Goal: Task Accomplishment & Management: Manage account settings

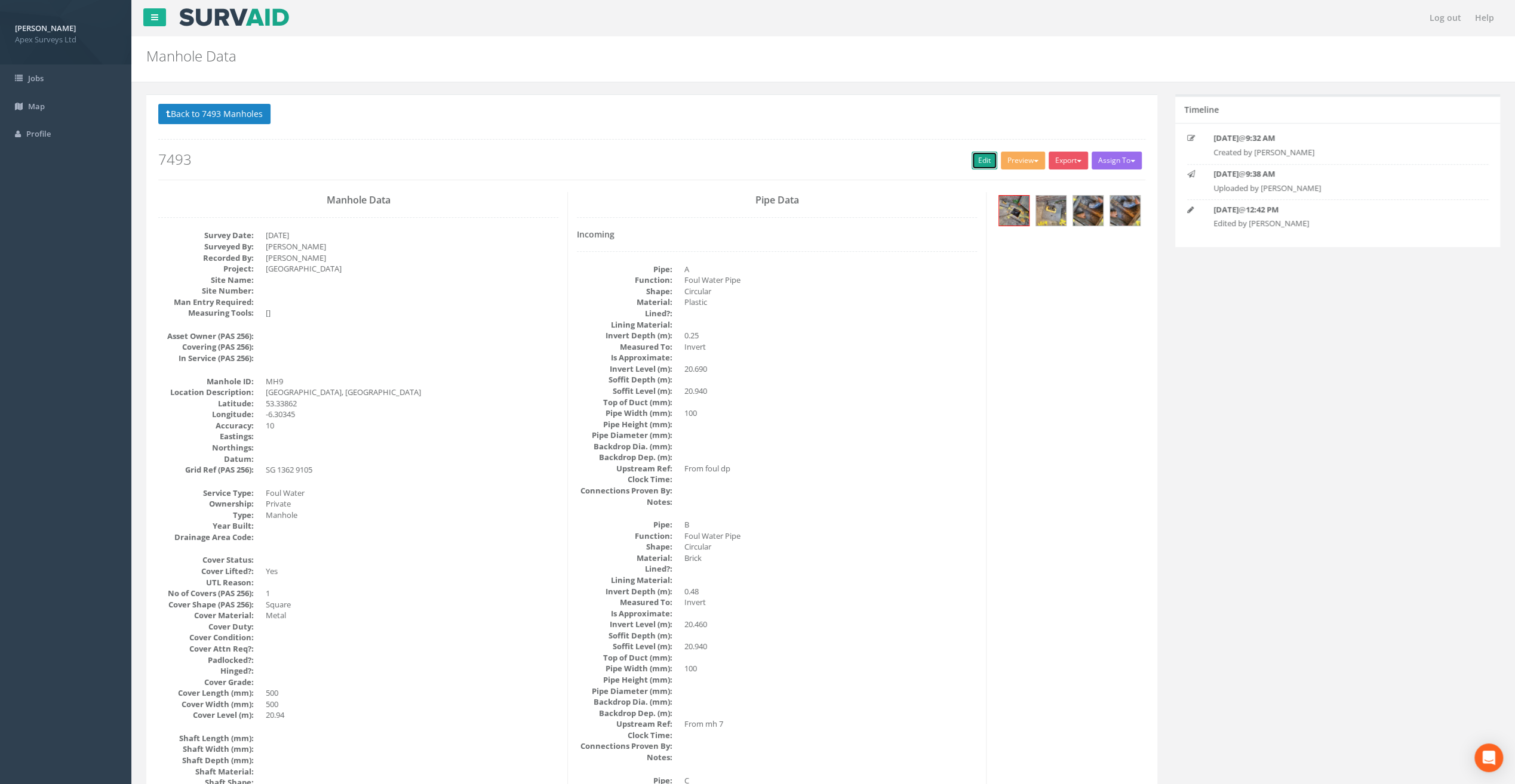
drag, startPoint x: 974, startPoint y: 157, endPoint x: 70, endPoint y: 380, distance: 931.1
click at [974, 157] on link "Edit" at bounding box center [984, 161] width 26 height 18
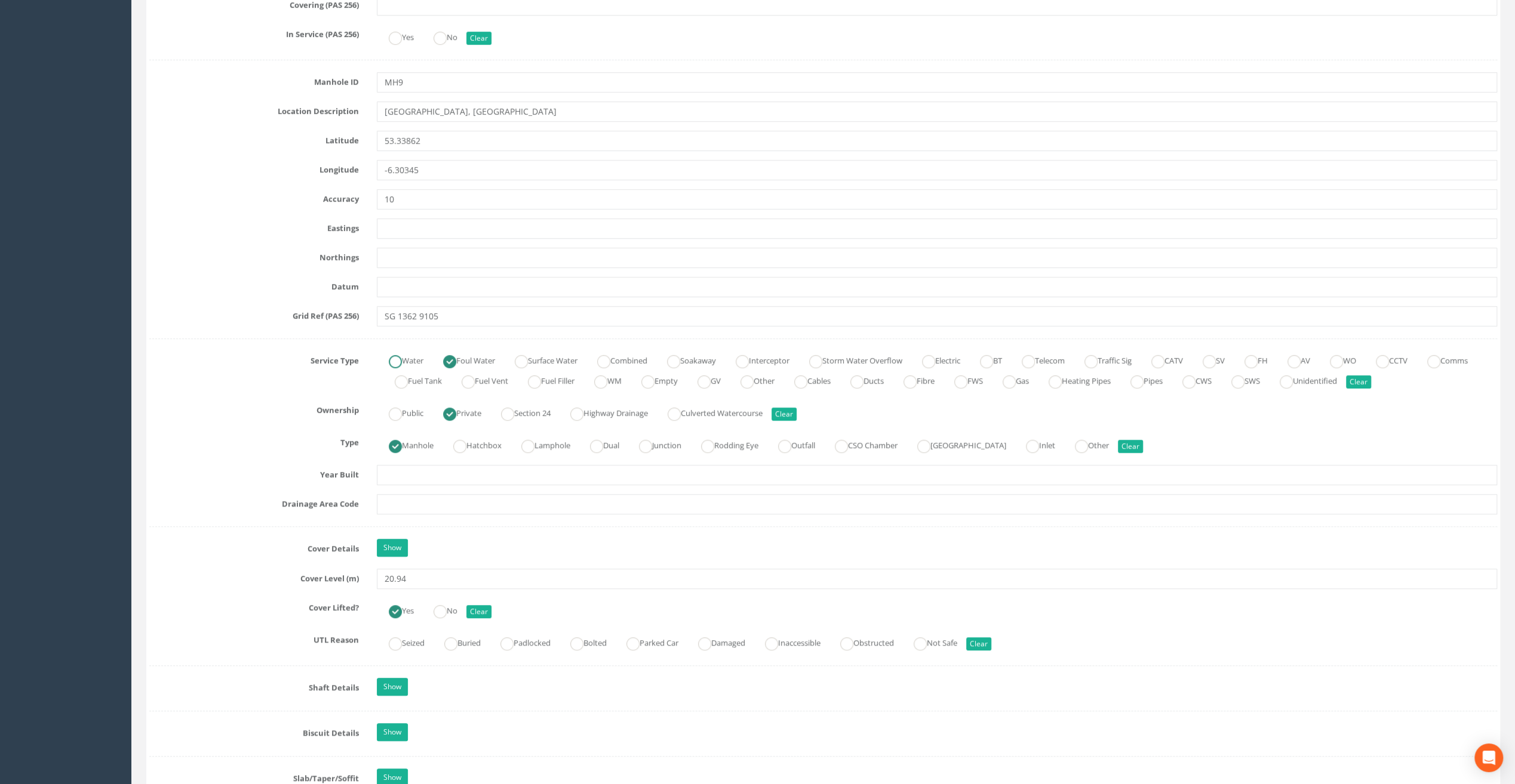
scroll to position [537, 0]
click at [421, 574] on input "20.94" at bounding box center [937, 577] width 1120 height 20
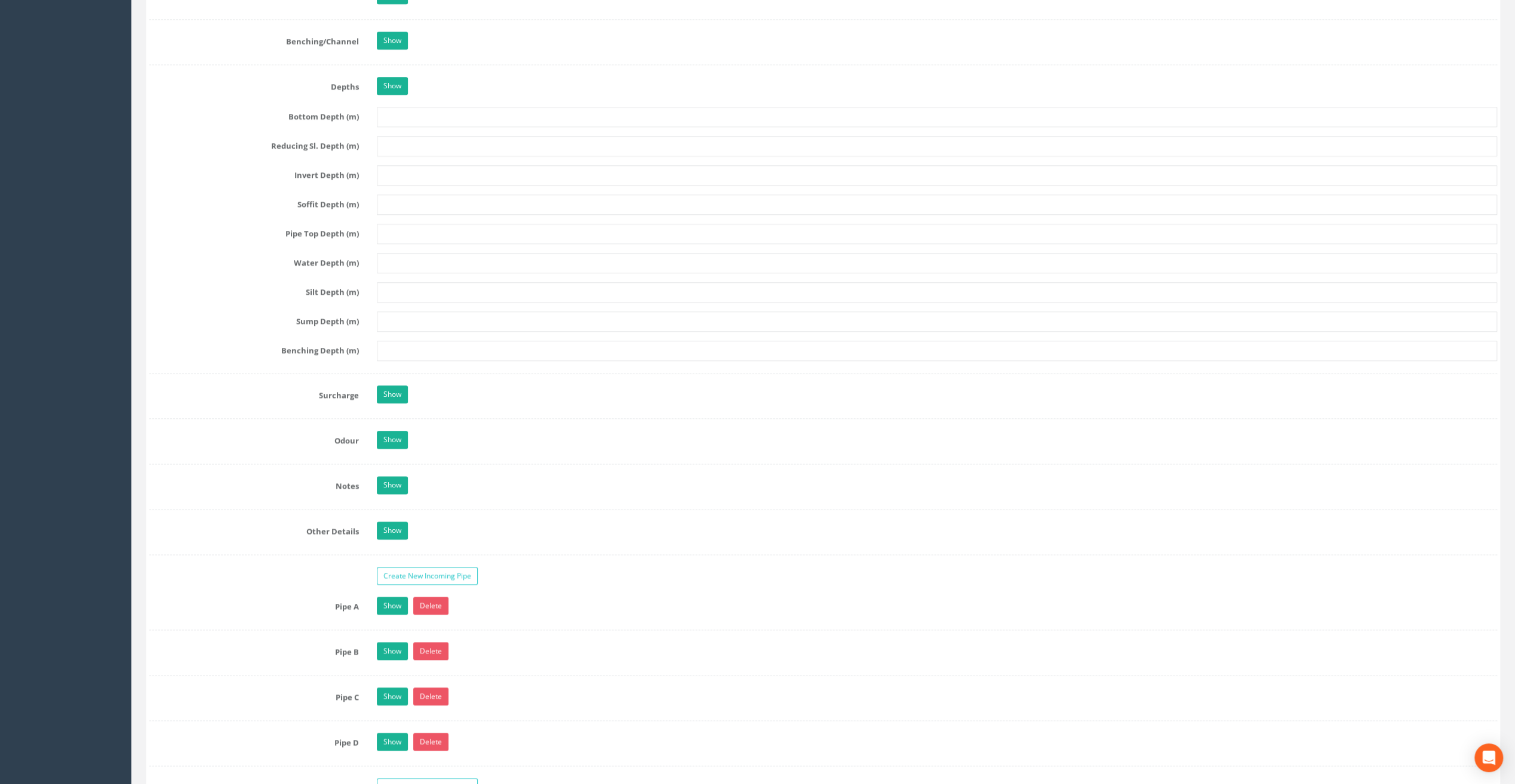
scroll to position [1193, 0]
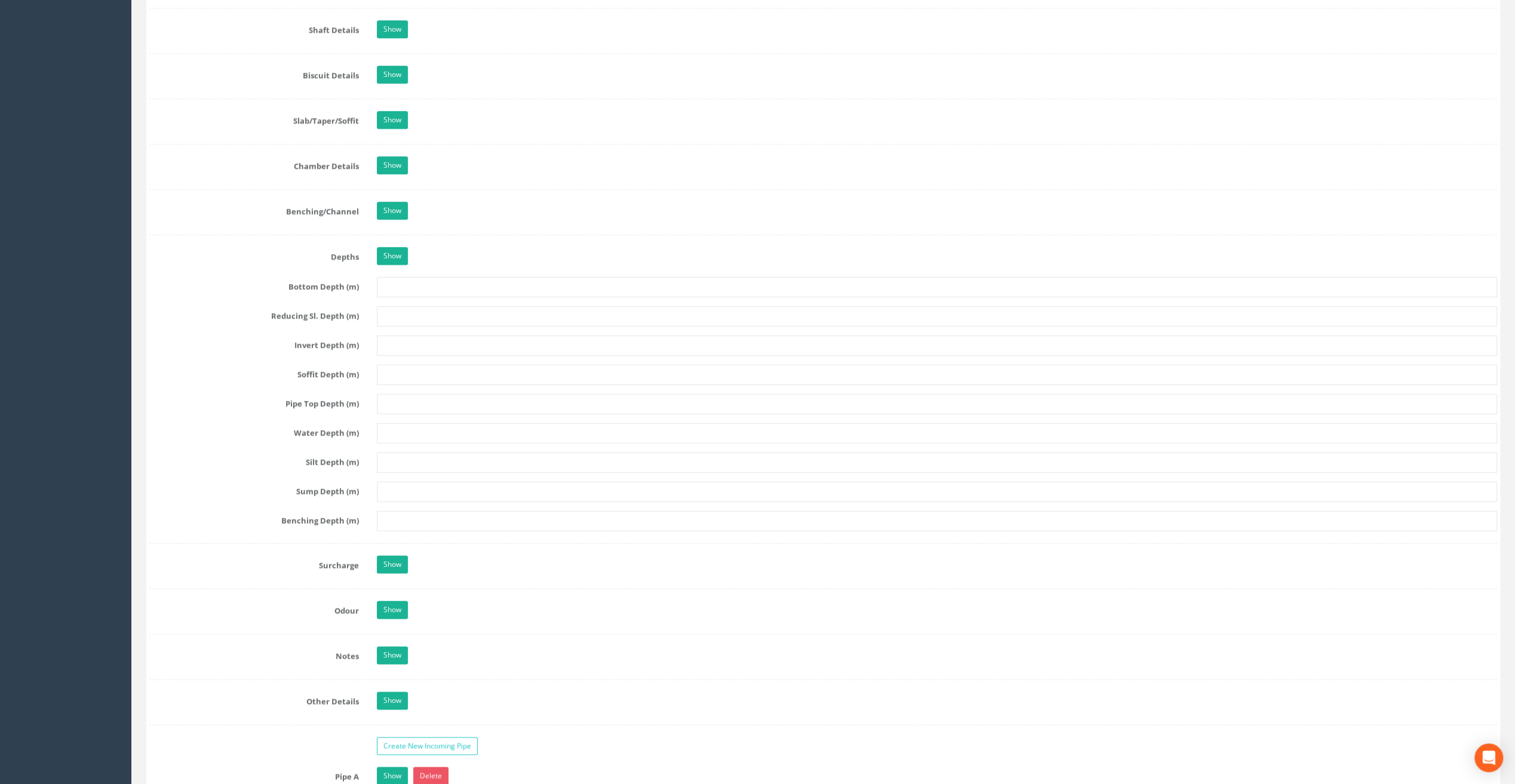
type input "20.83"
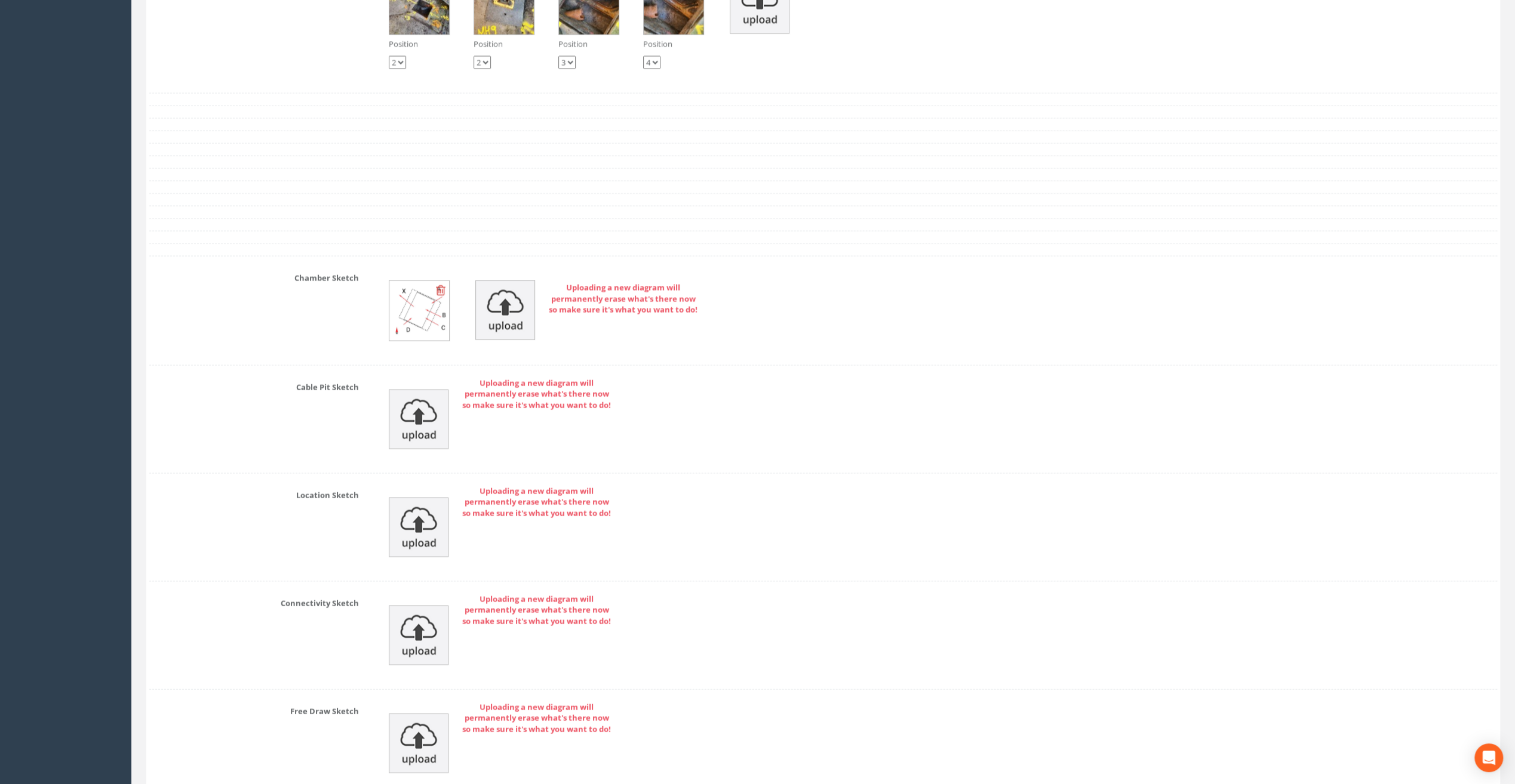
scroll to position [2432, 0]
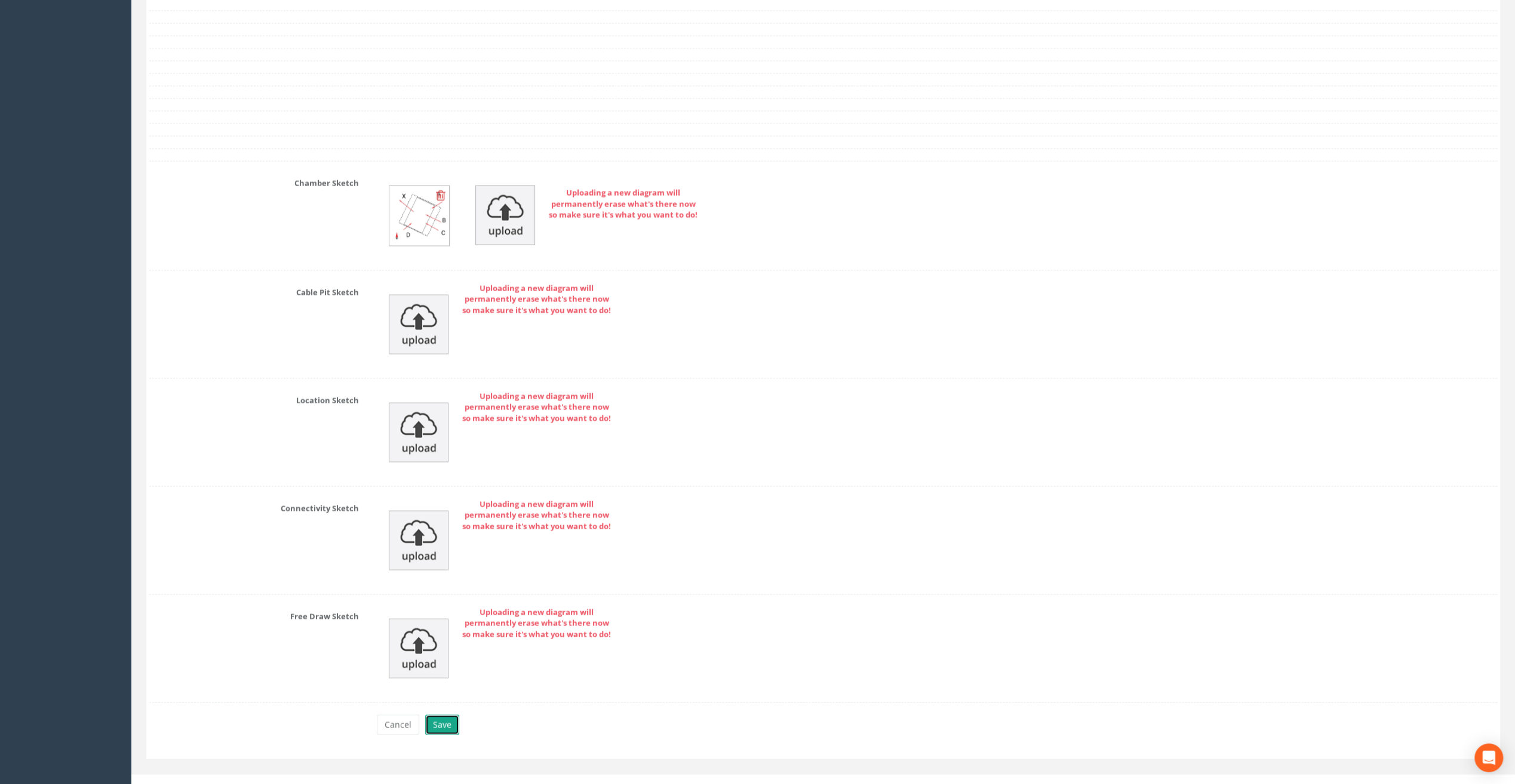
click at [445, 715] on button "Save" at bounding box center [442, 725] width 34 height 20
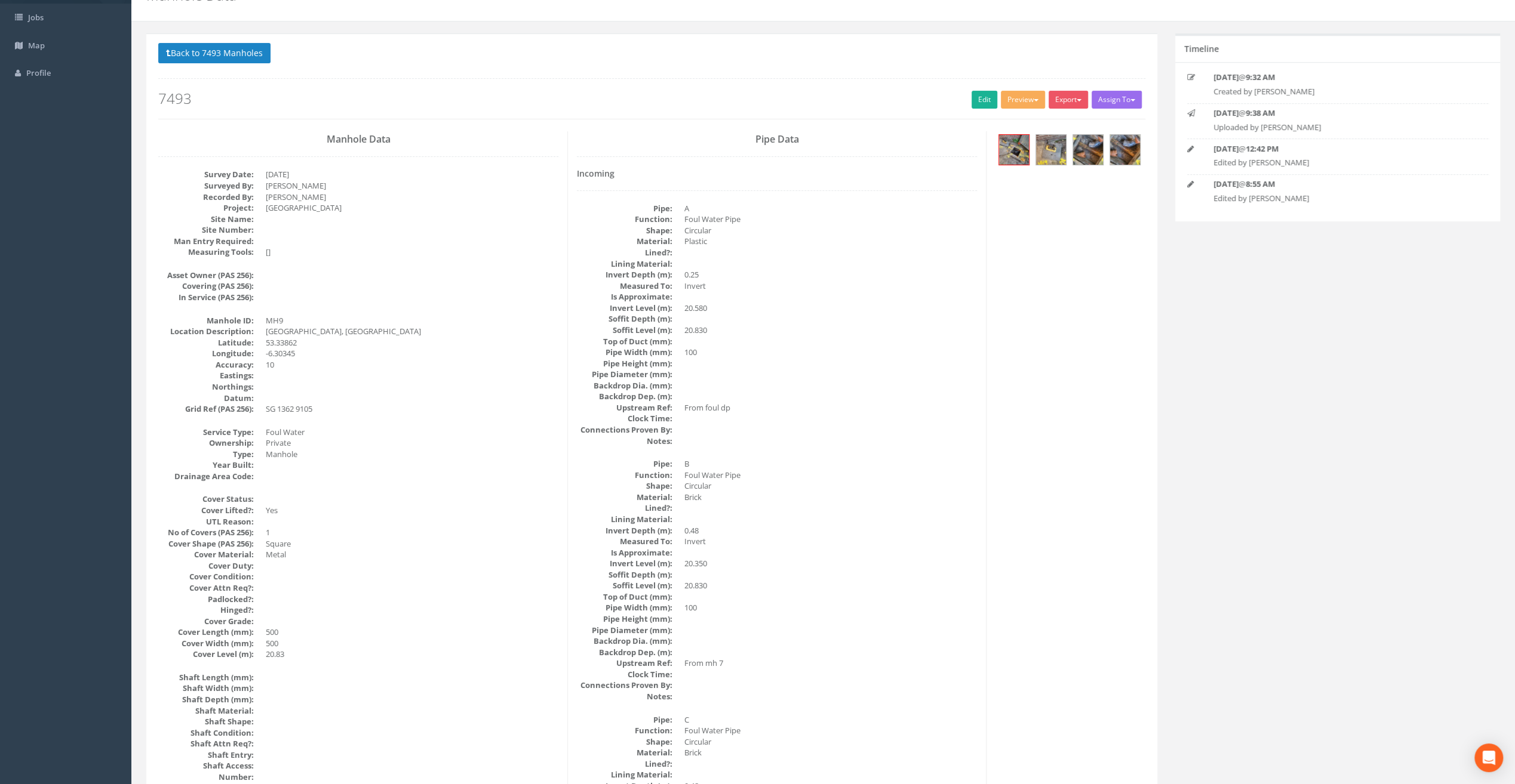
scroll to position [40, 0]
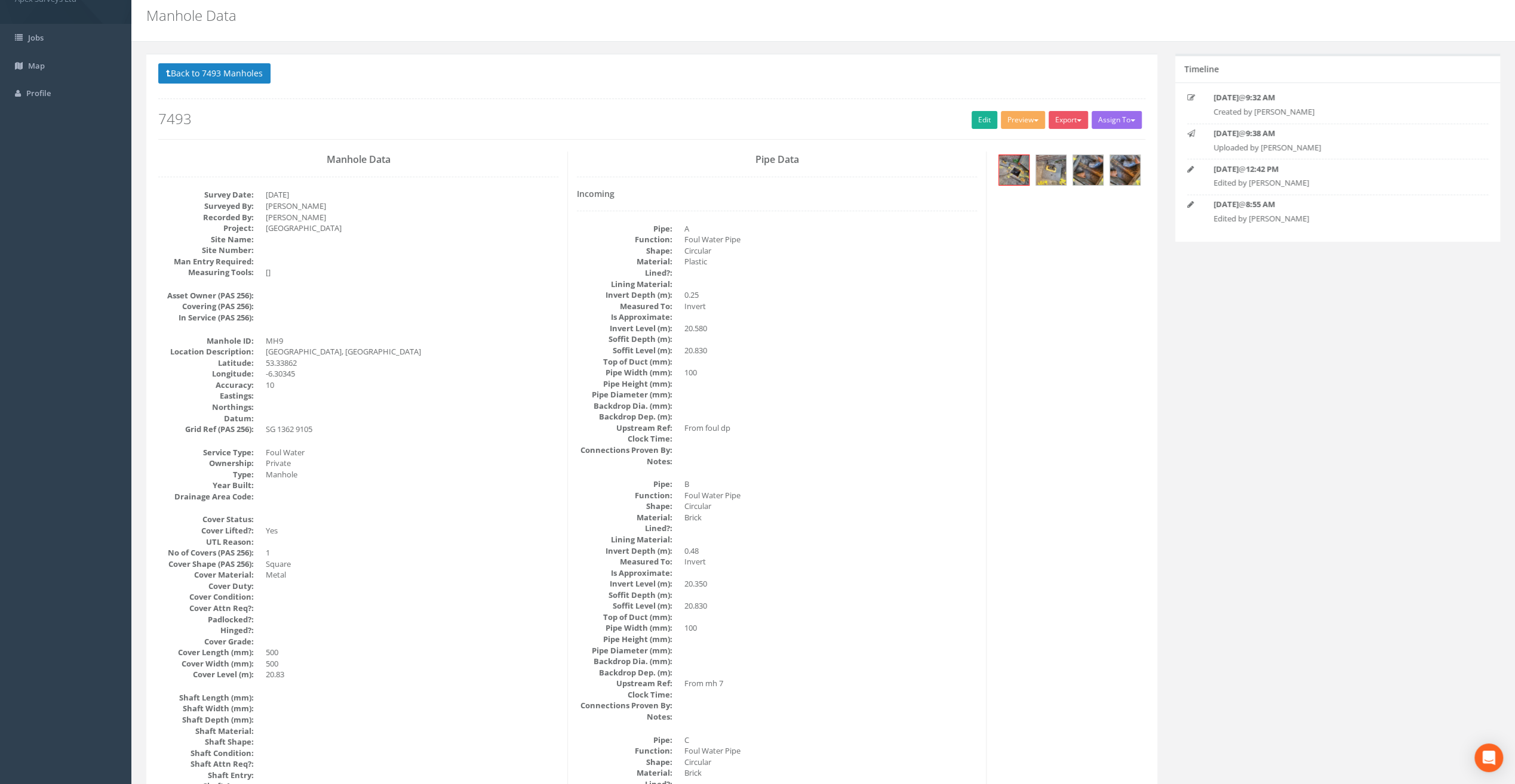
click at [698, 297] on dd "0.25" at bounding box center [830, 295] width 293 height 11
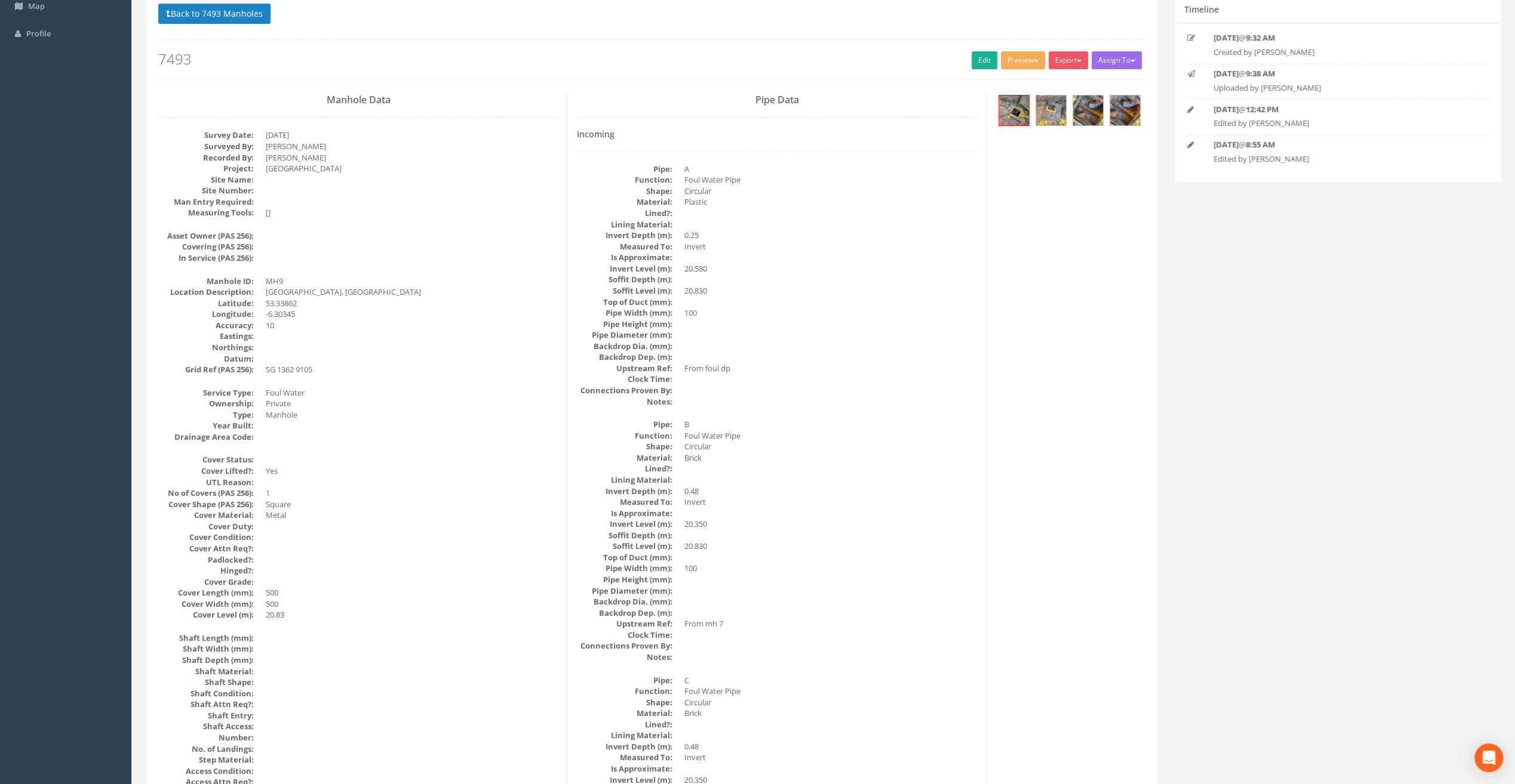
scroll to position [0, 0]
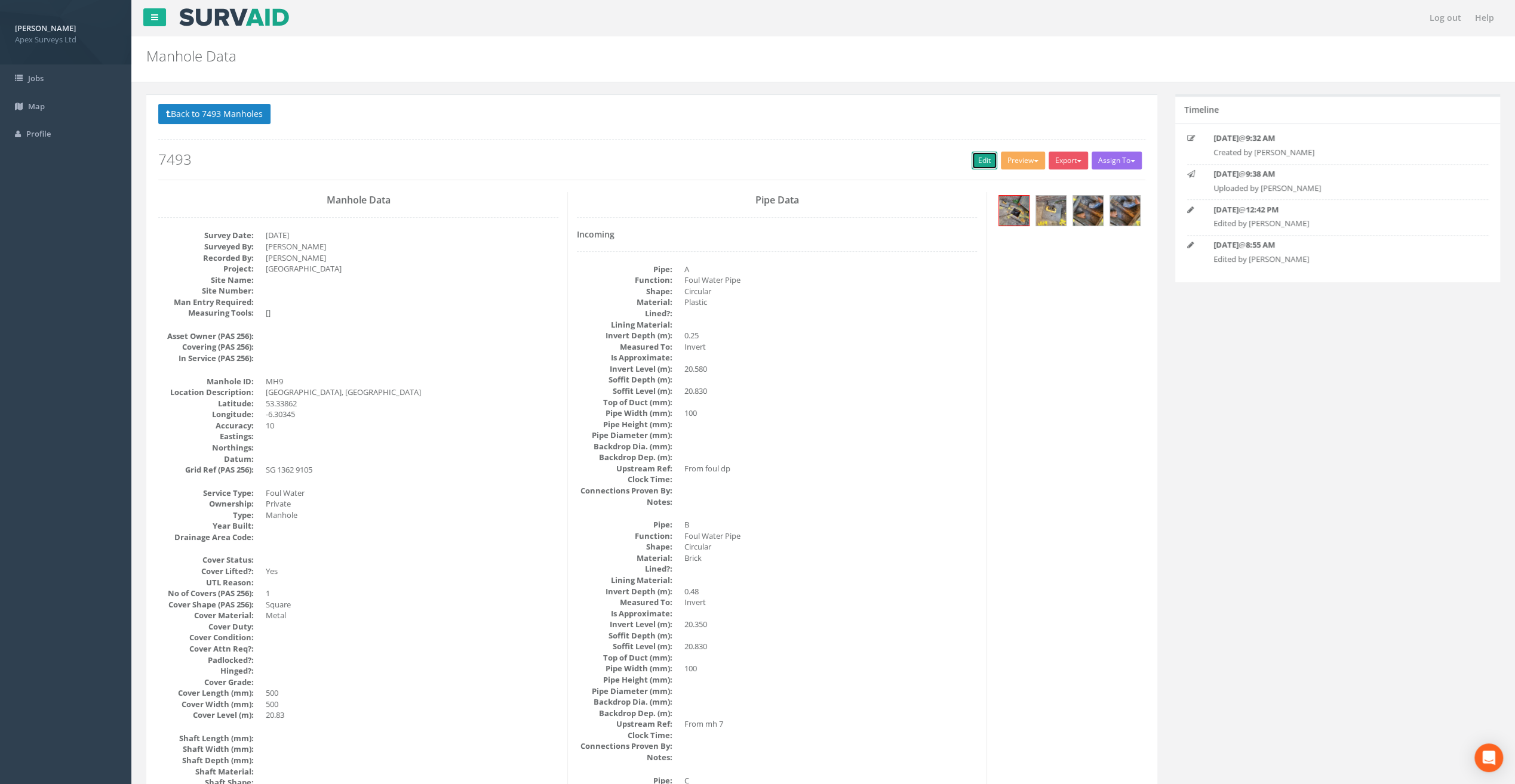
click at [980, 165] on link "Edit" at bounding box center [984, 161] width 26 height 18
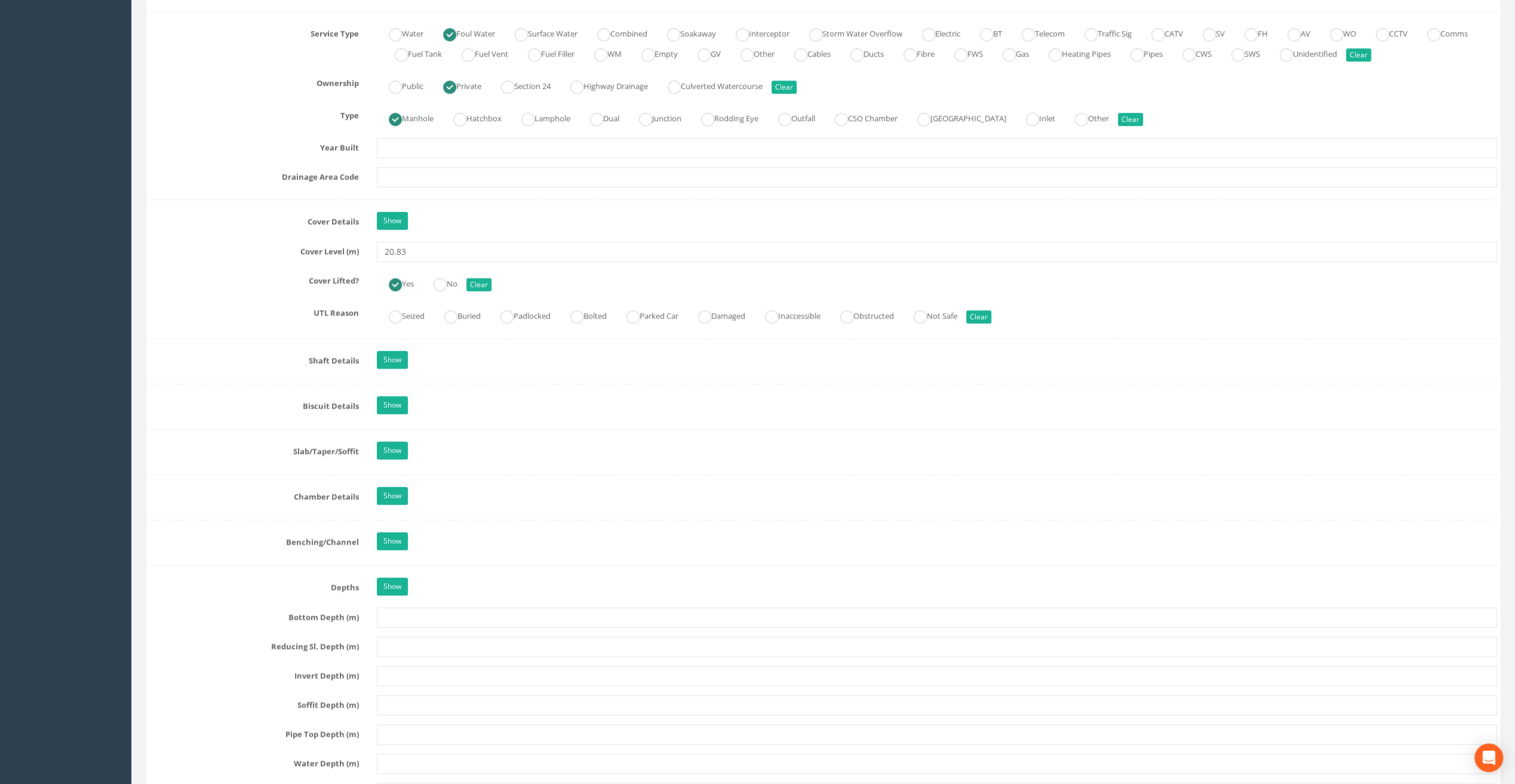
scroll to position [1014, 0]
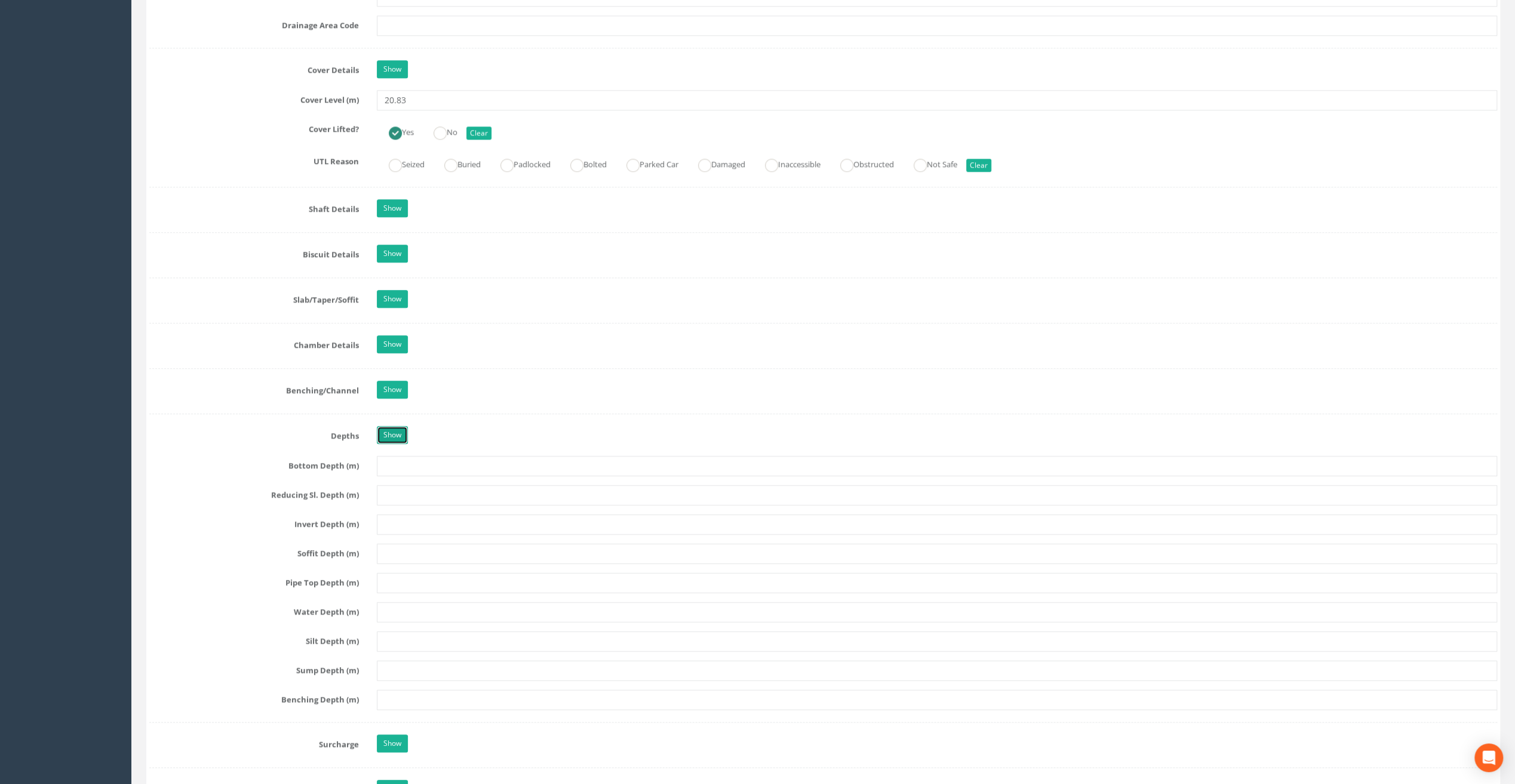
click at [399, 426] on link "Show" at bounding box center [392, 435] width 31 height 18
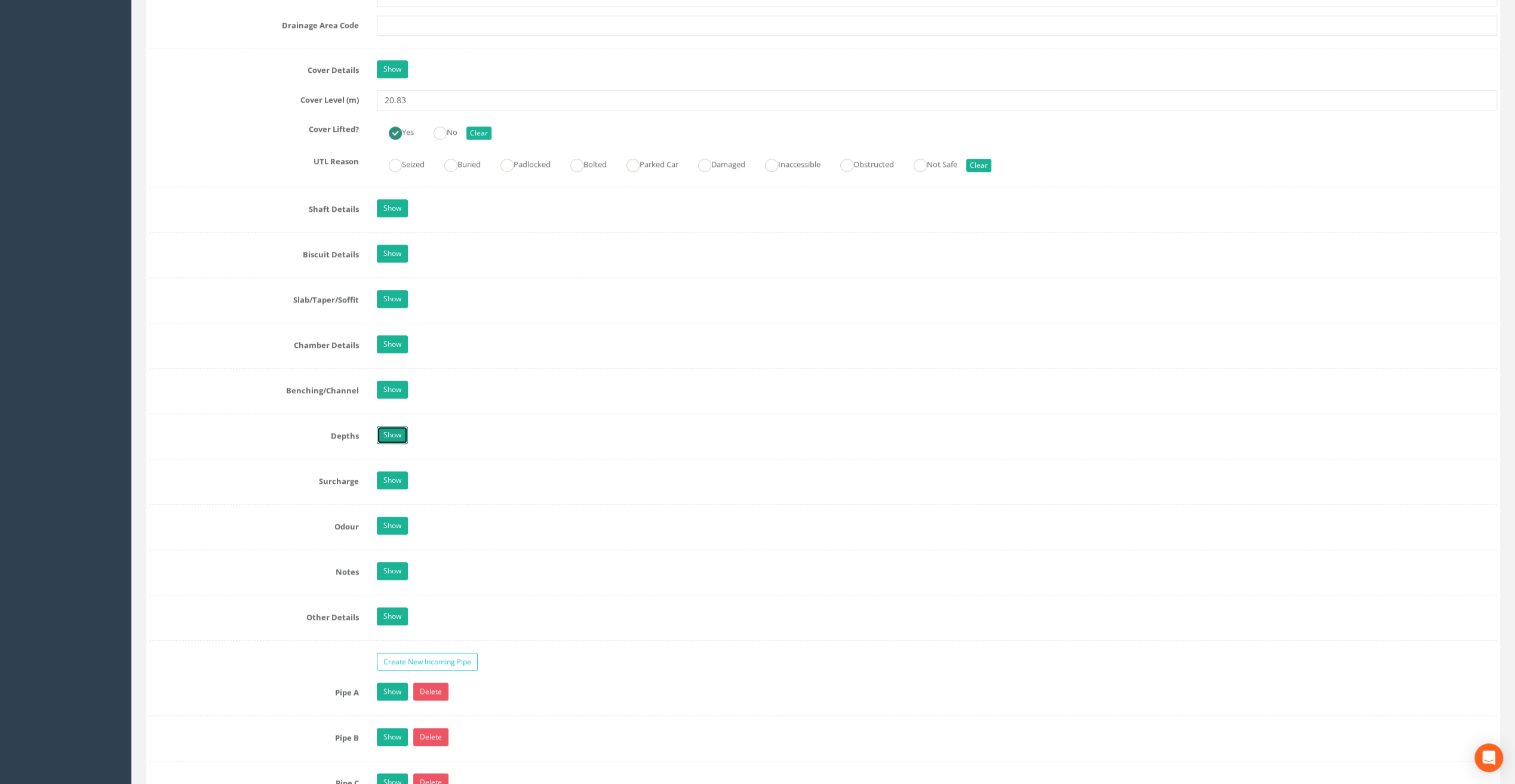
click at [403, 426] on link "Show" at bounding box center [392, 435] width 31 height 18
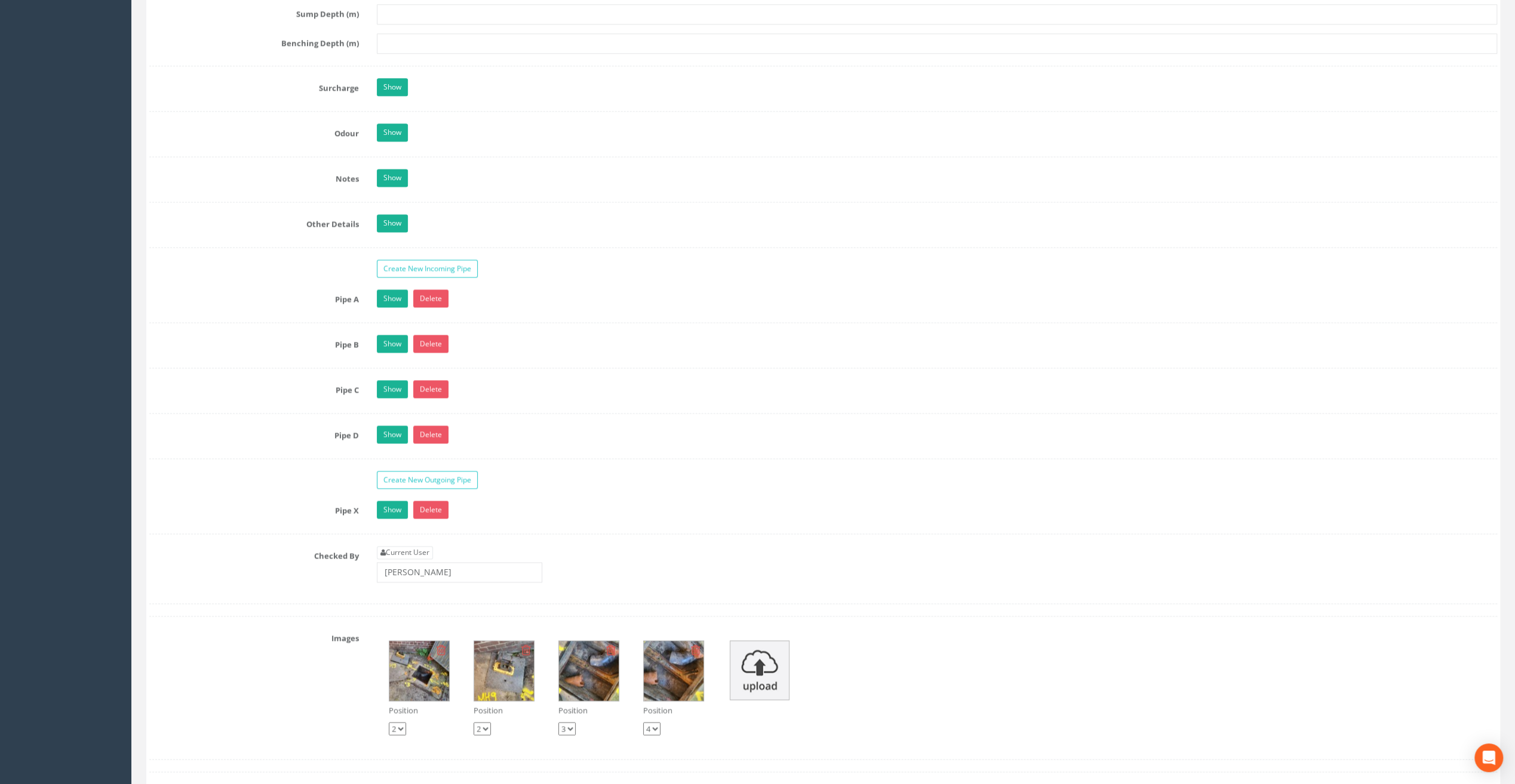
scroll to position [1731, 0]
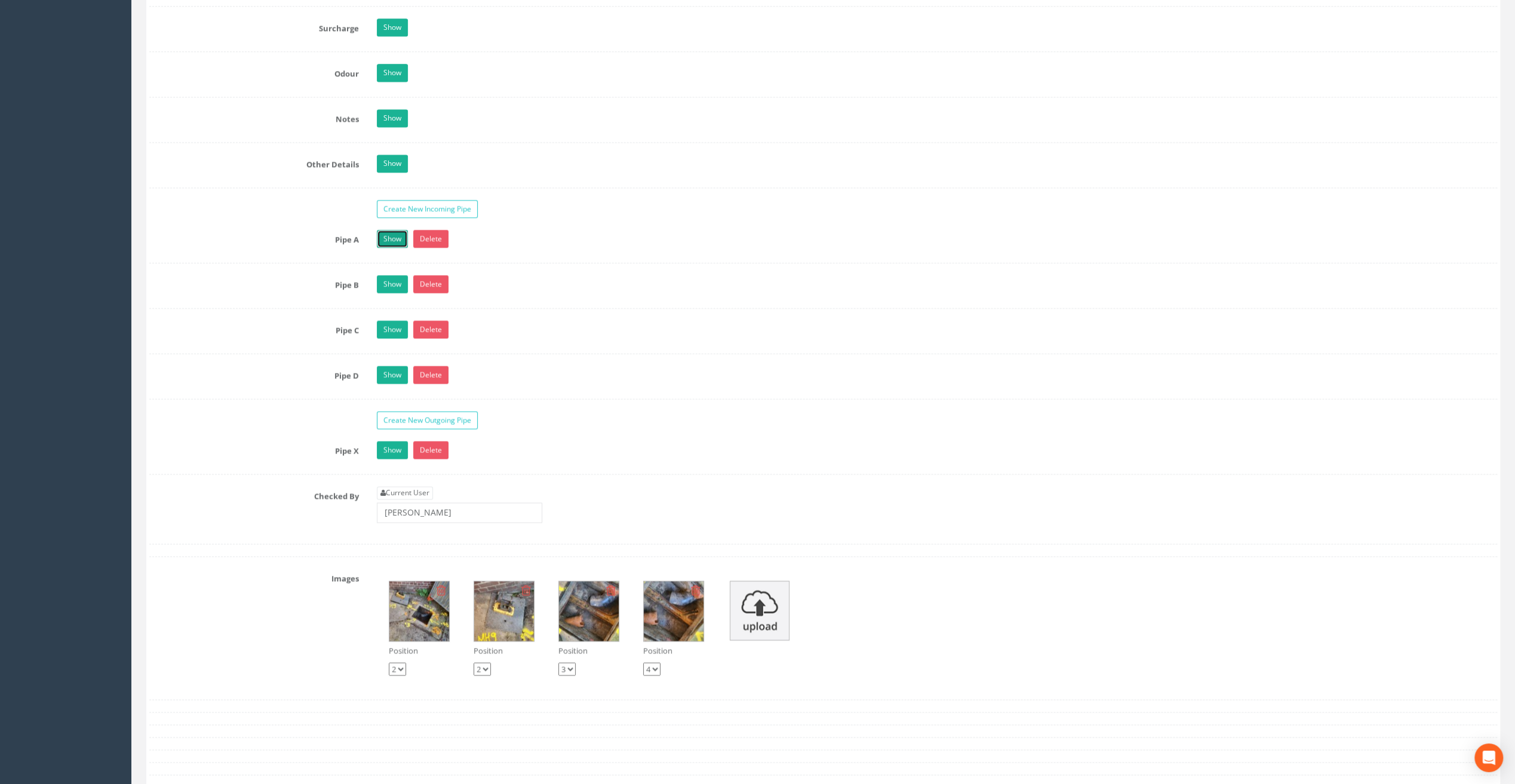
click at [386, 230] on link "Show" at bounding box center [392, 239] width 31 height 18
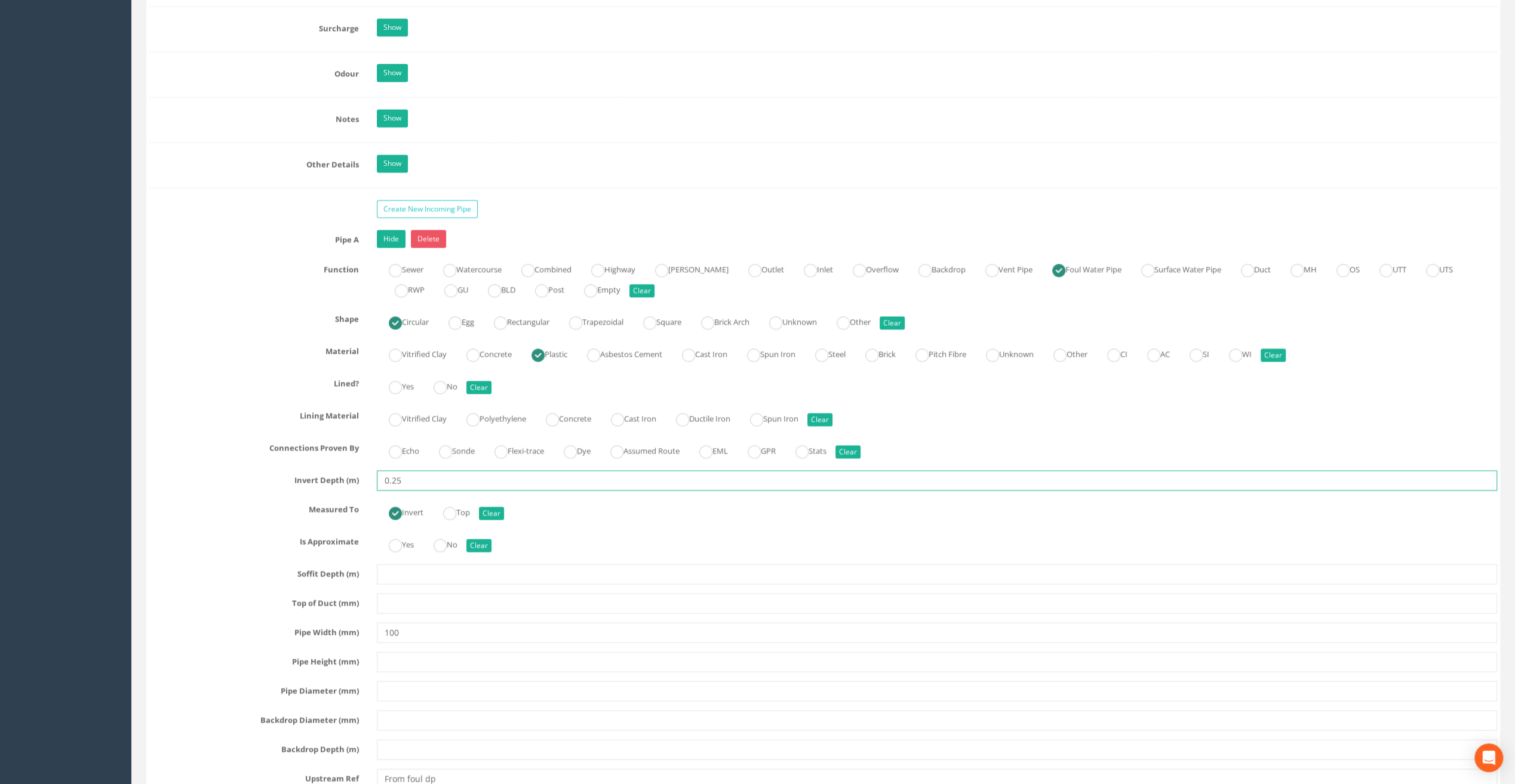
drag, startPoint x: 409, startPoint y: 469, endPoint x: 372, endPoint y: 466, distance: 37.1
click at [372, 470] on div "0.25" at bounding box center [937, 480] width 1138 height 20
type input "0.25"
click at [392, 231] on link "Hide" at bounding box center [391, 239] width 29 height 18
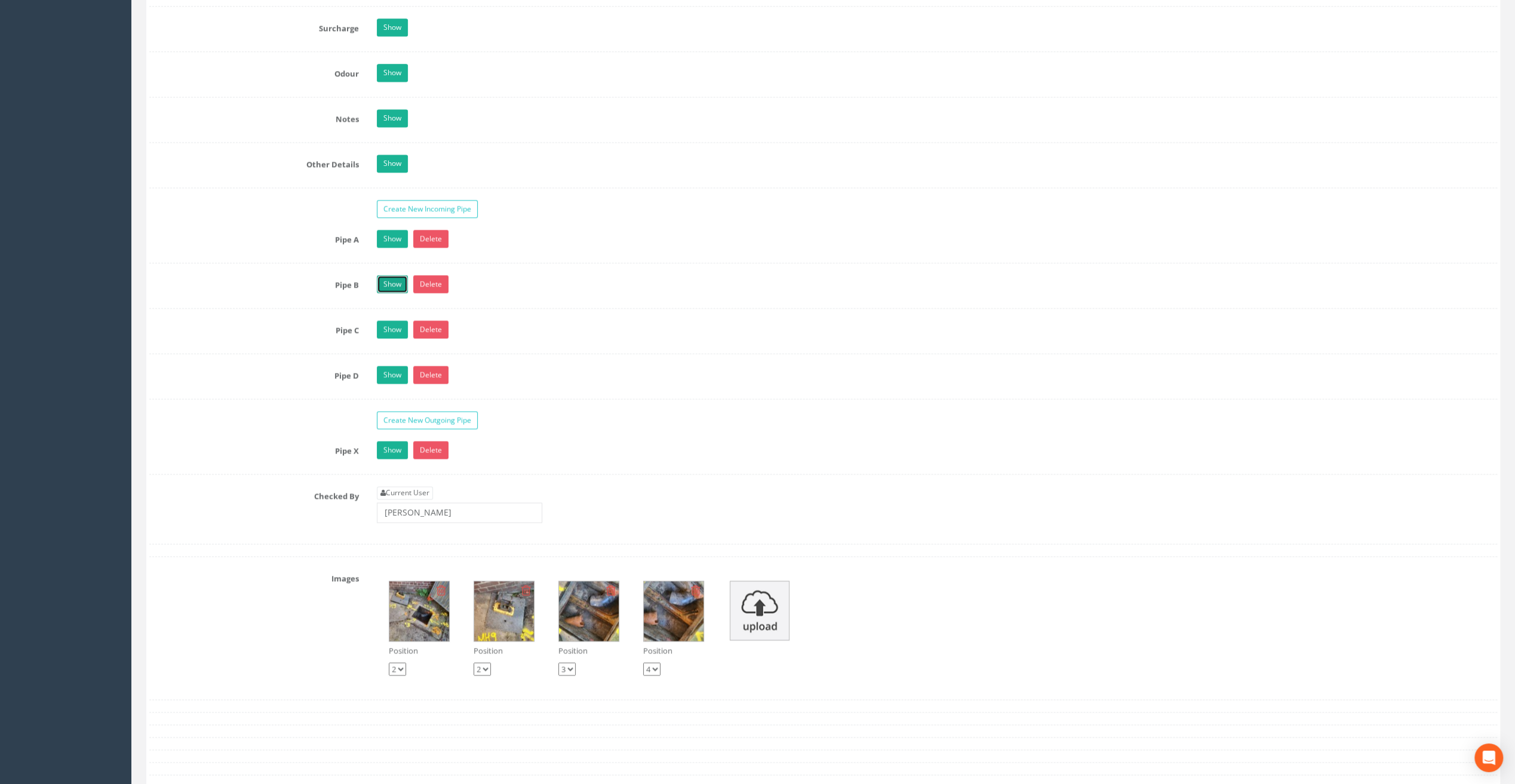
click at [384, 275] on link "Show" at bounding box center [392, 284] width 31 height 18
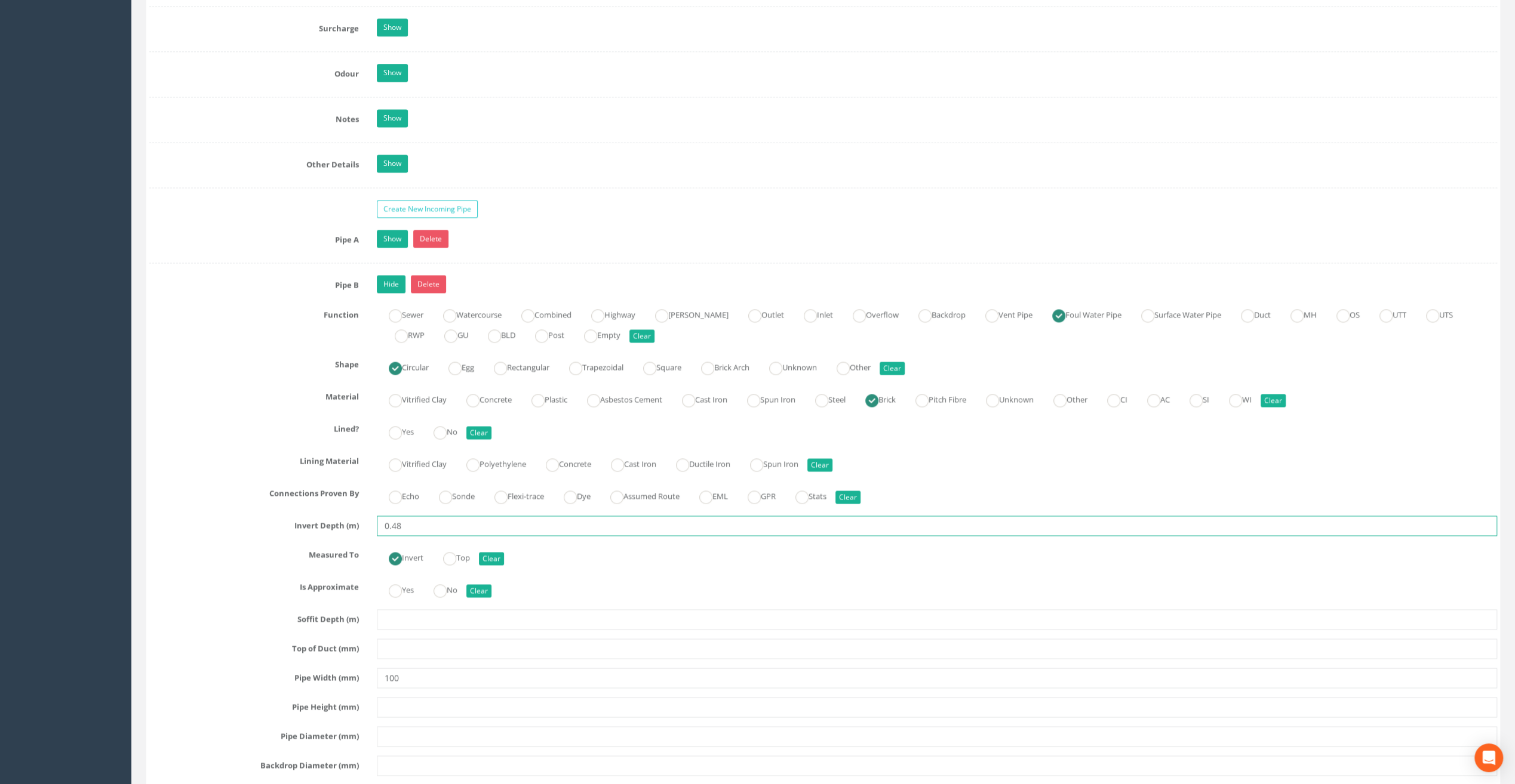
drag, startPoint x: 416, startPoint y: 512, endPoint x: 393, endPoint y: 512, distance: 23.0
click at [393, 516] on input "0.48" at bounding box center [937, 526] width 1120 height 20
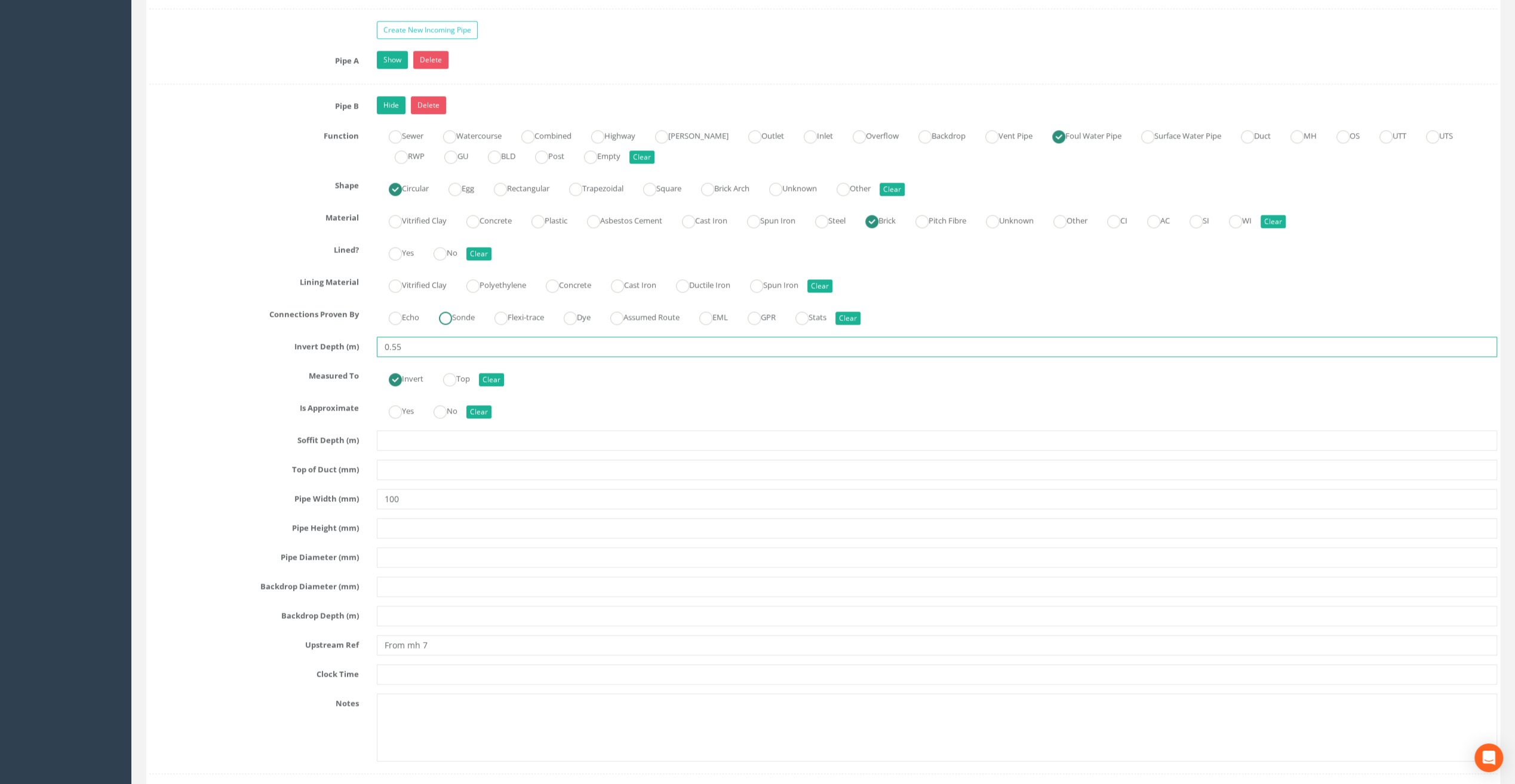
scroll to position [2149, 0]
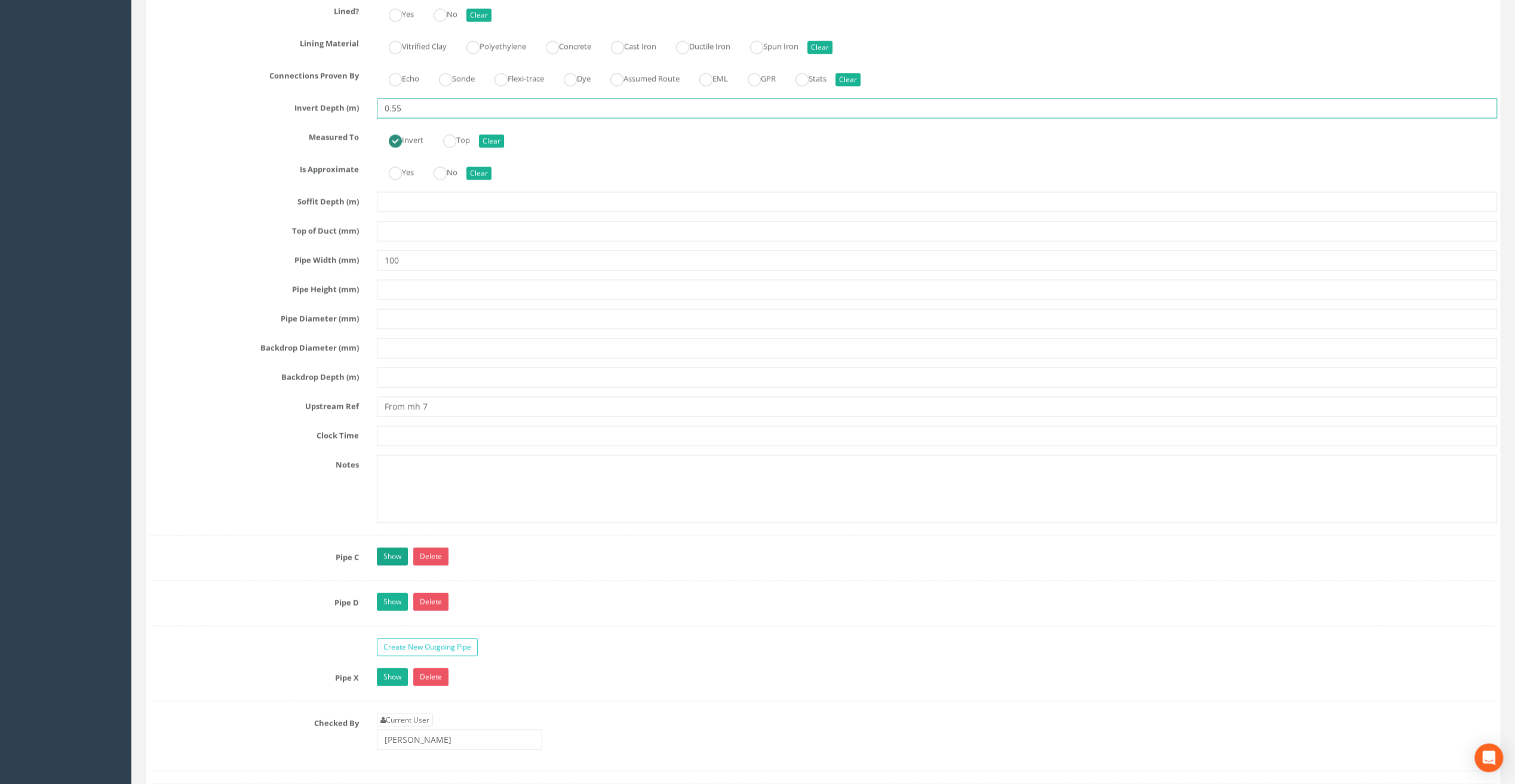
type input "0.55"
click at [387, 547] on link "Show" at bounding box center [392, 556] width 31 height 18
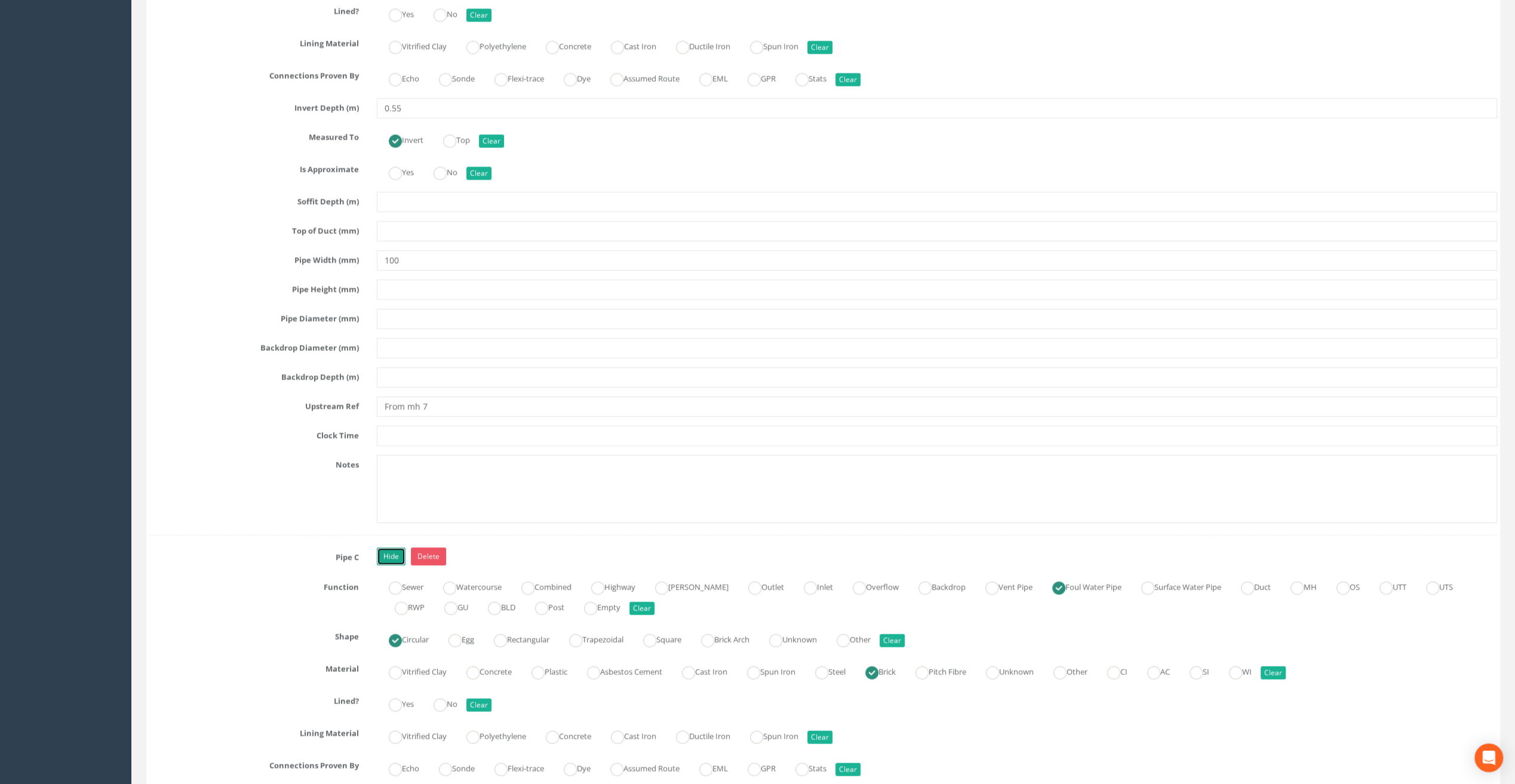
scroll to position [1910, 0]
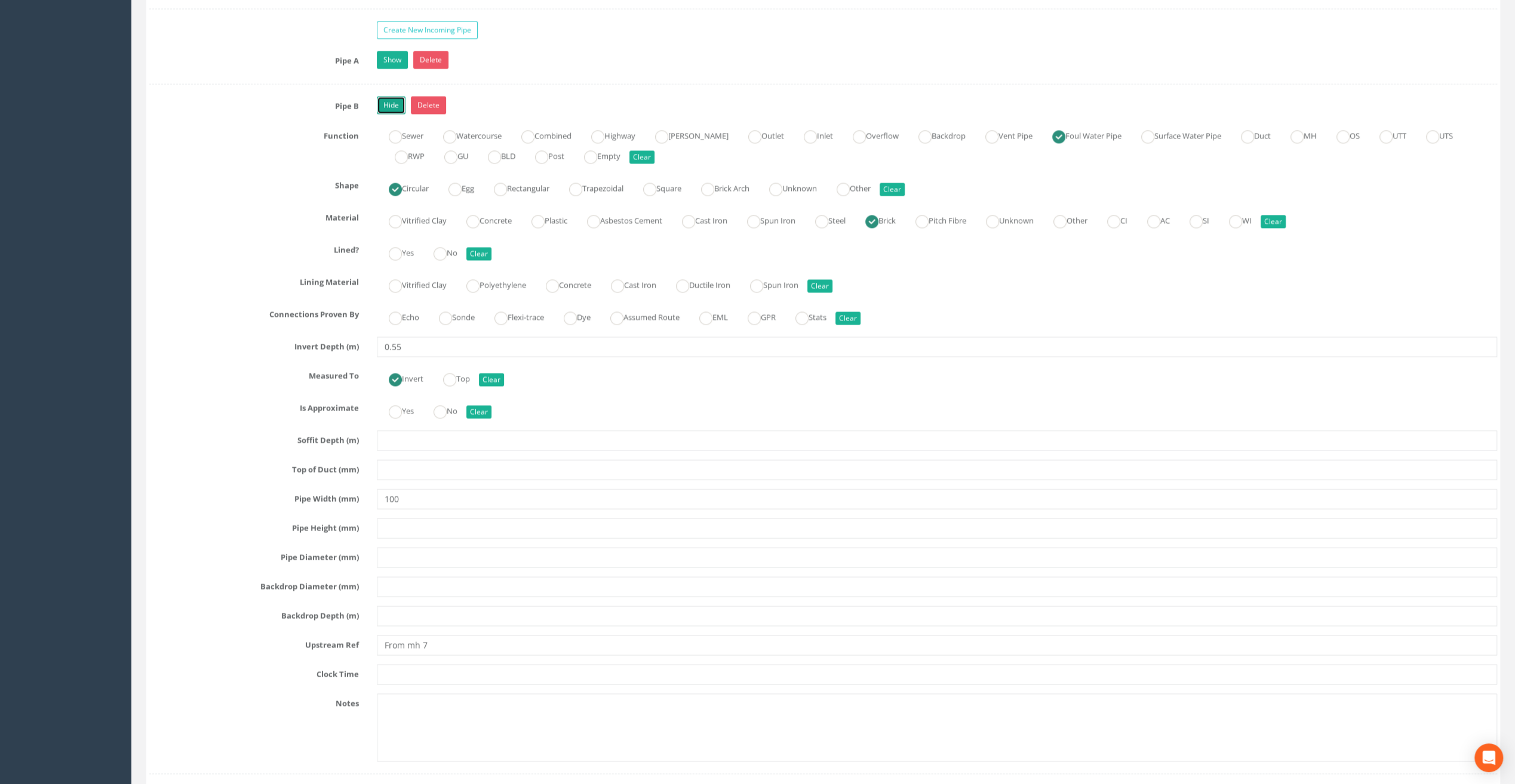
click at [391, 96] on link "Hide" at bounding box center [391, 105] width 29 height 18
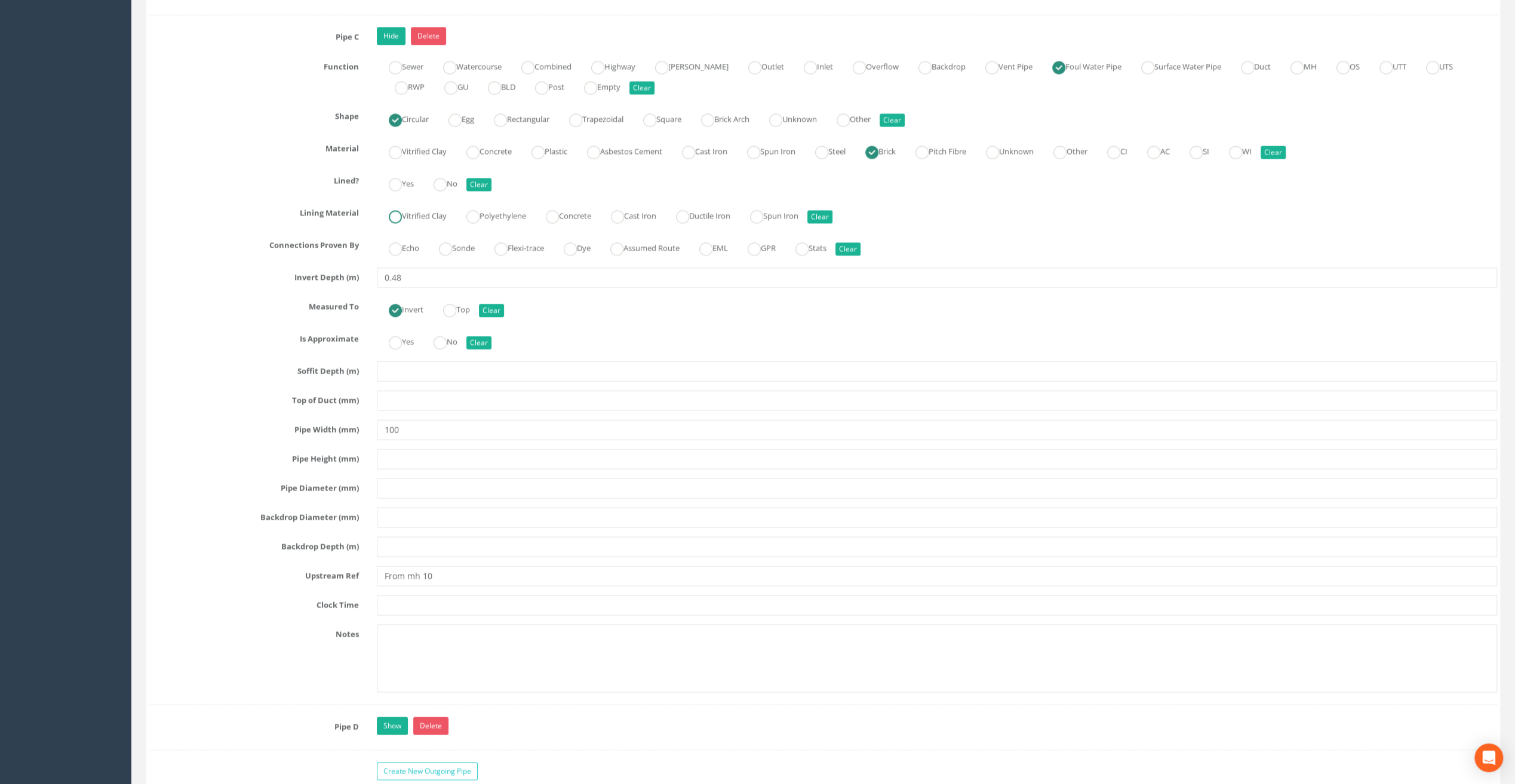
scroll to position [2029, 0]
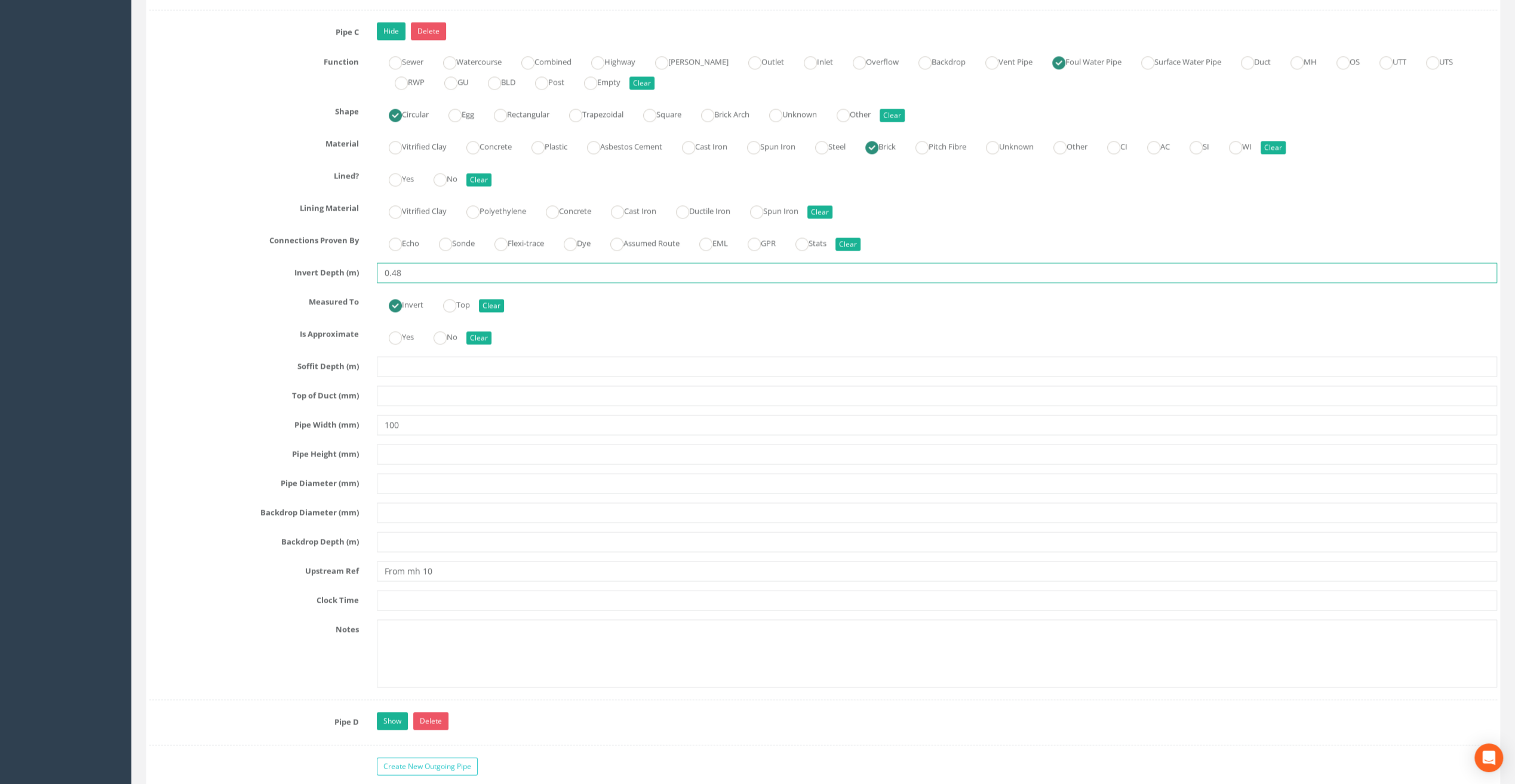
click at [431, 262] on input "0.48" at bounding box center [937, 272] width 1120 height 20
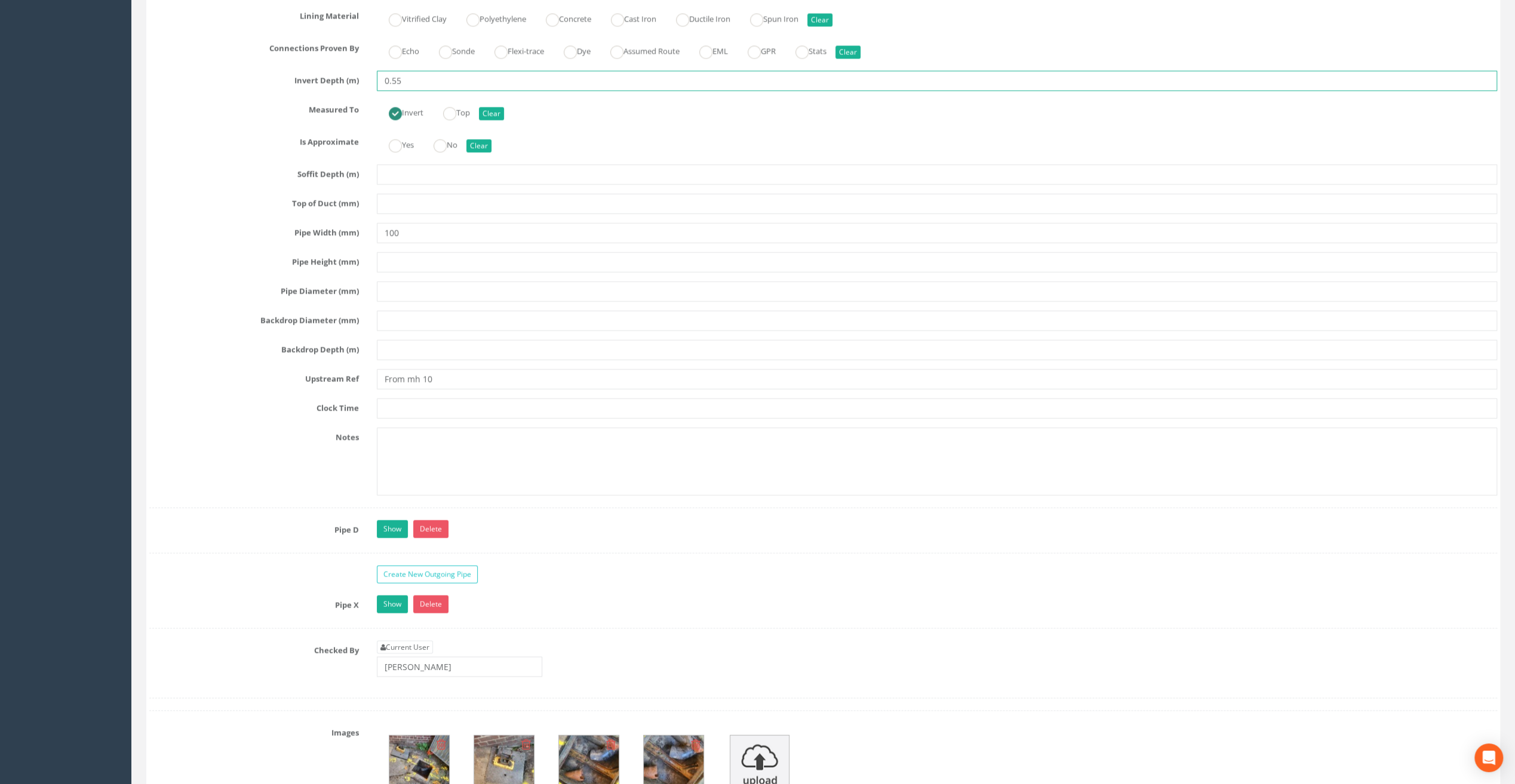
scroll to position [2328, 0]
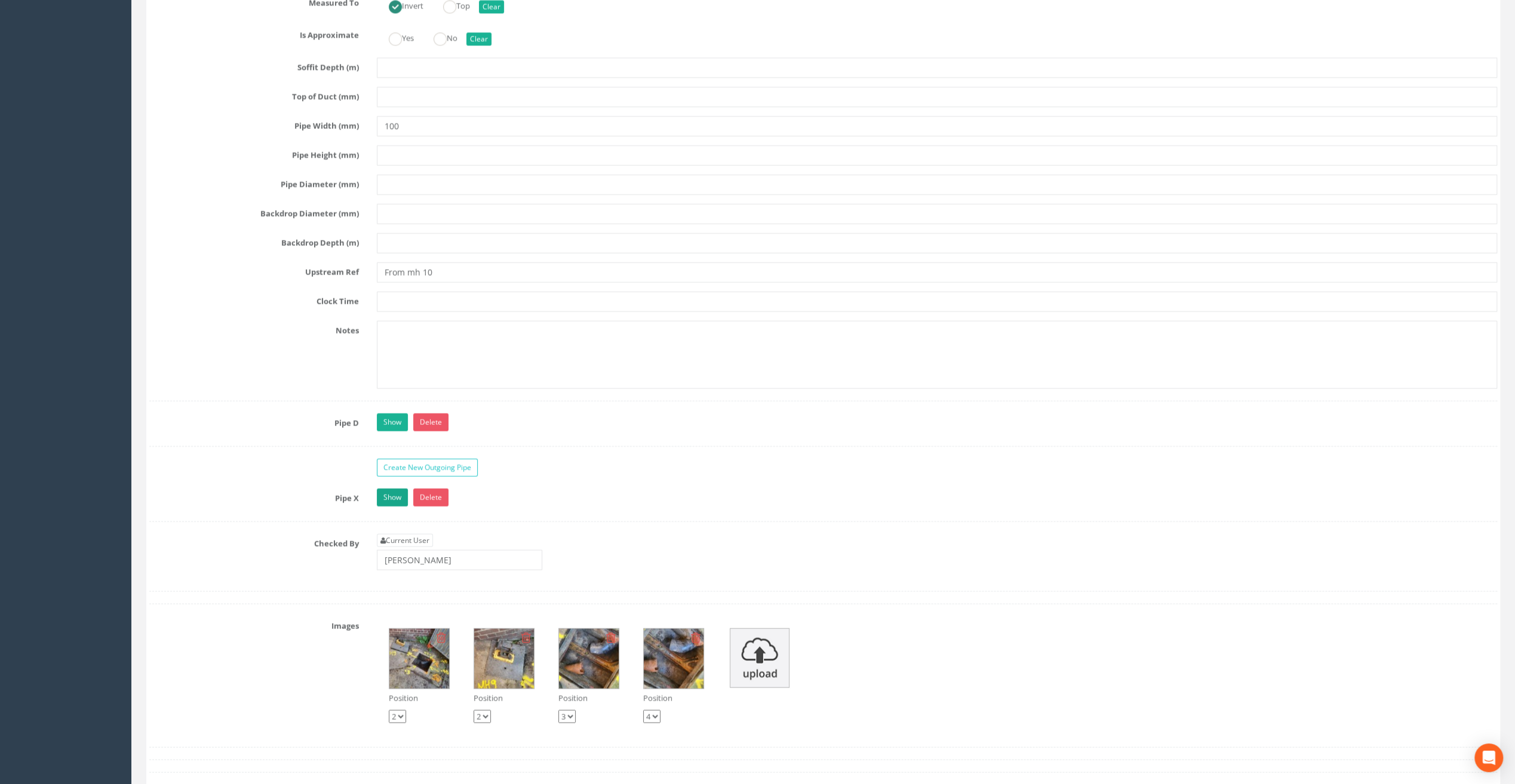
type input "0.55"
click at [389, 489] on link "Show" at bounding box center [392, 498] width 31 height 18
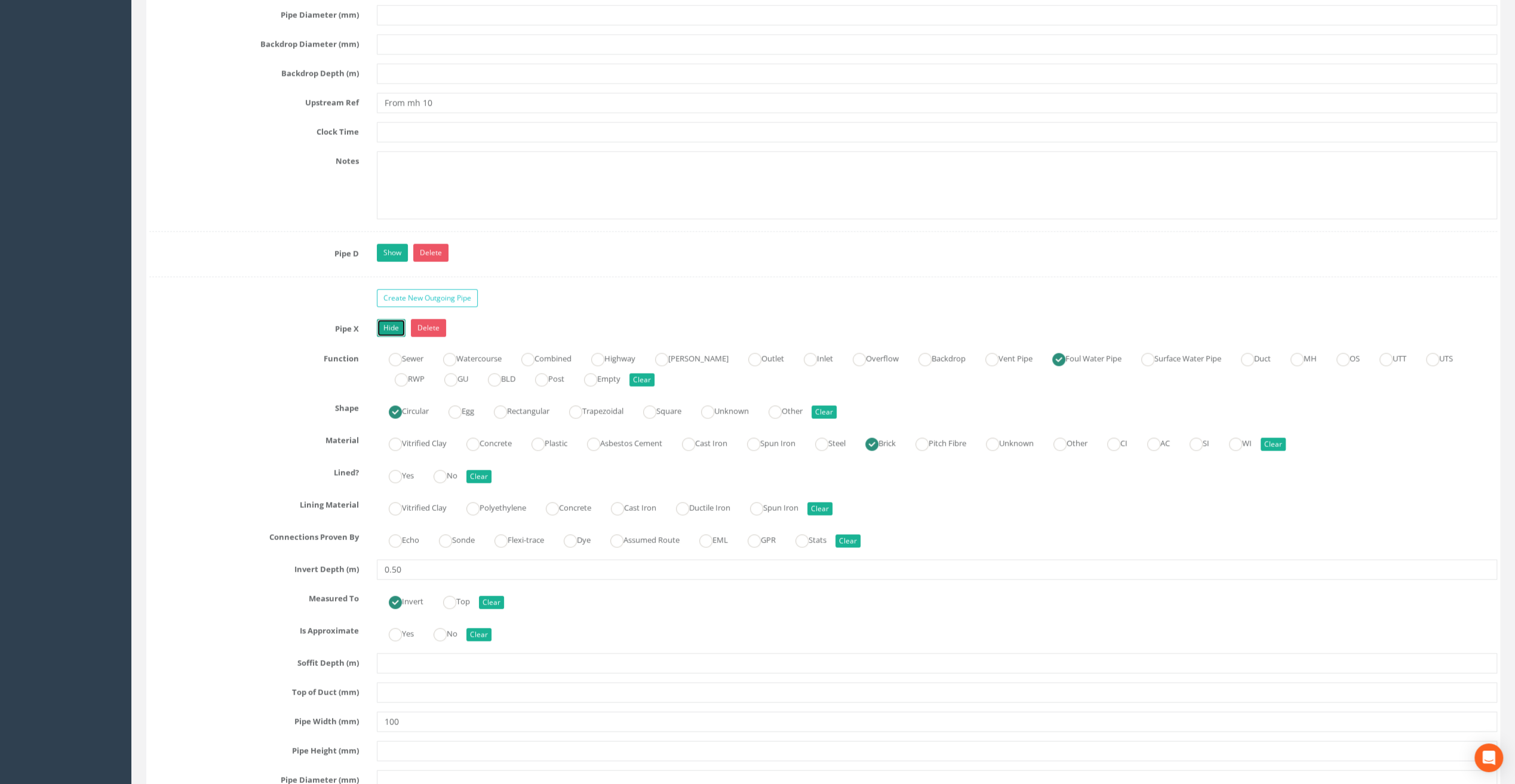
scroll to position [2507, 0]
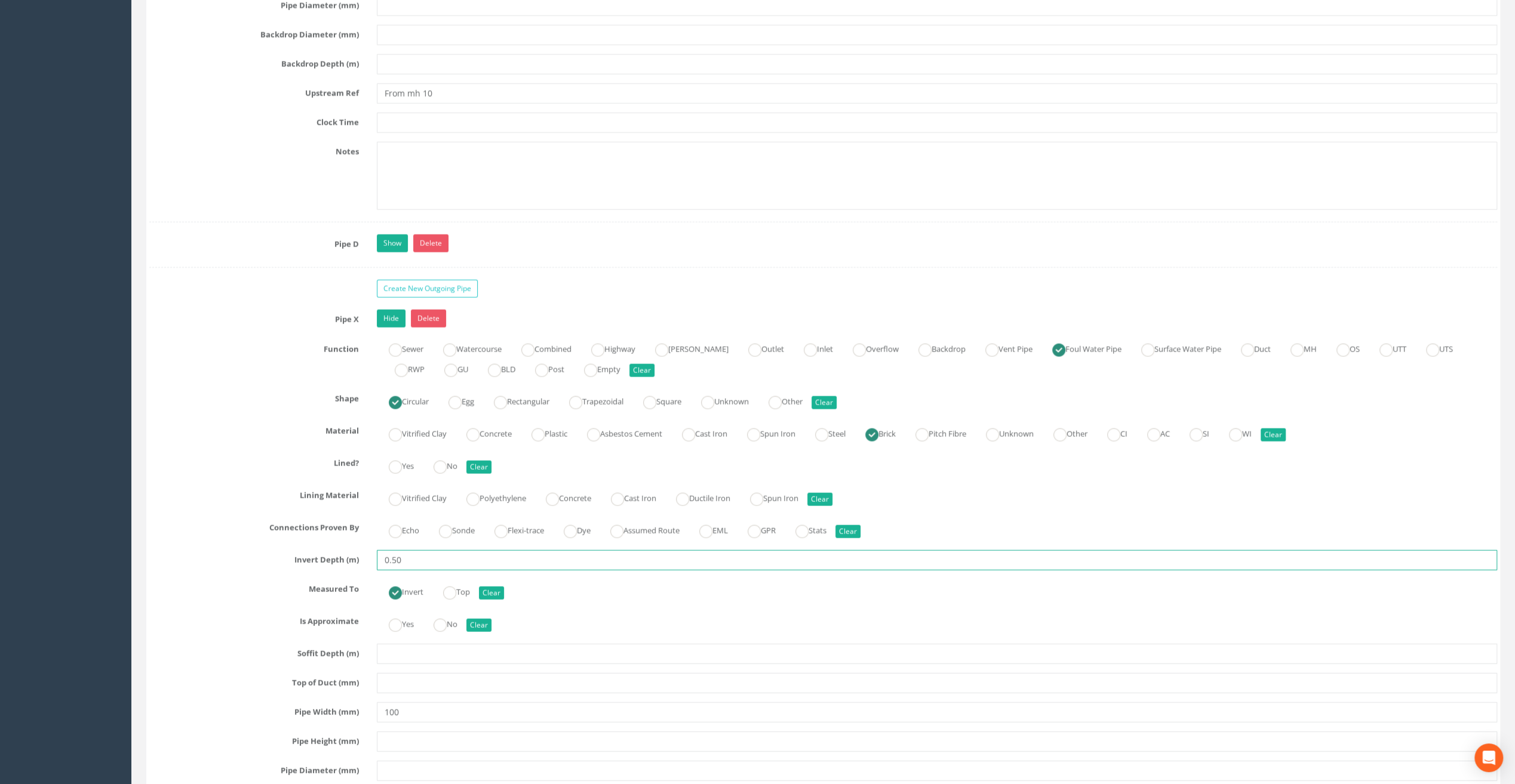
click at [425, 550] on input "0.50" at bounding box center [937, 560] width 1120 height 20
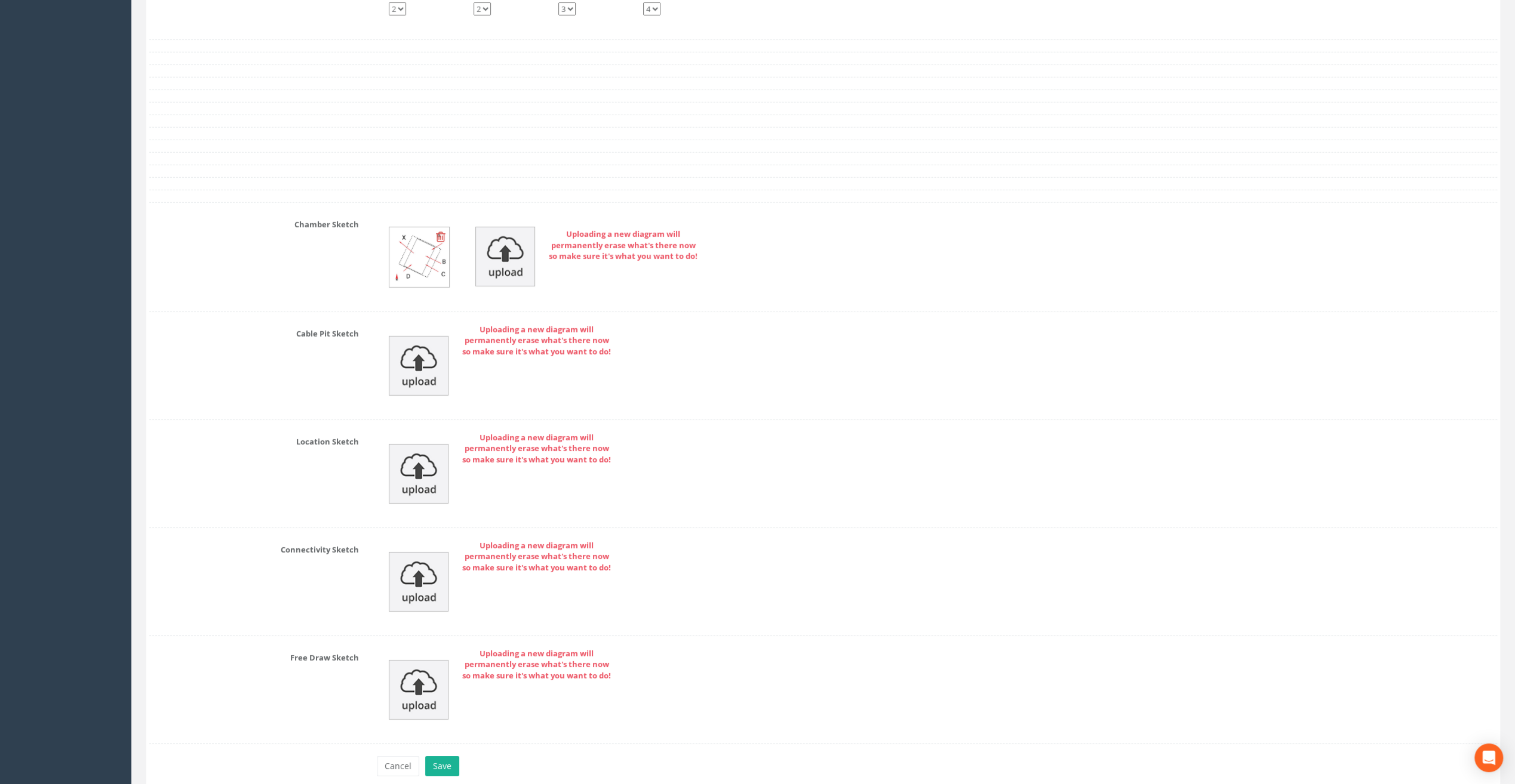
scroll to position [3714, 0]
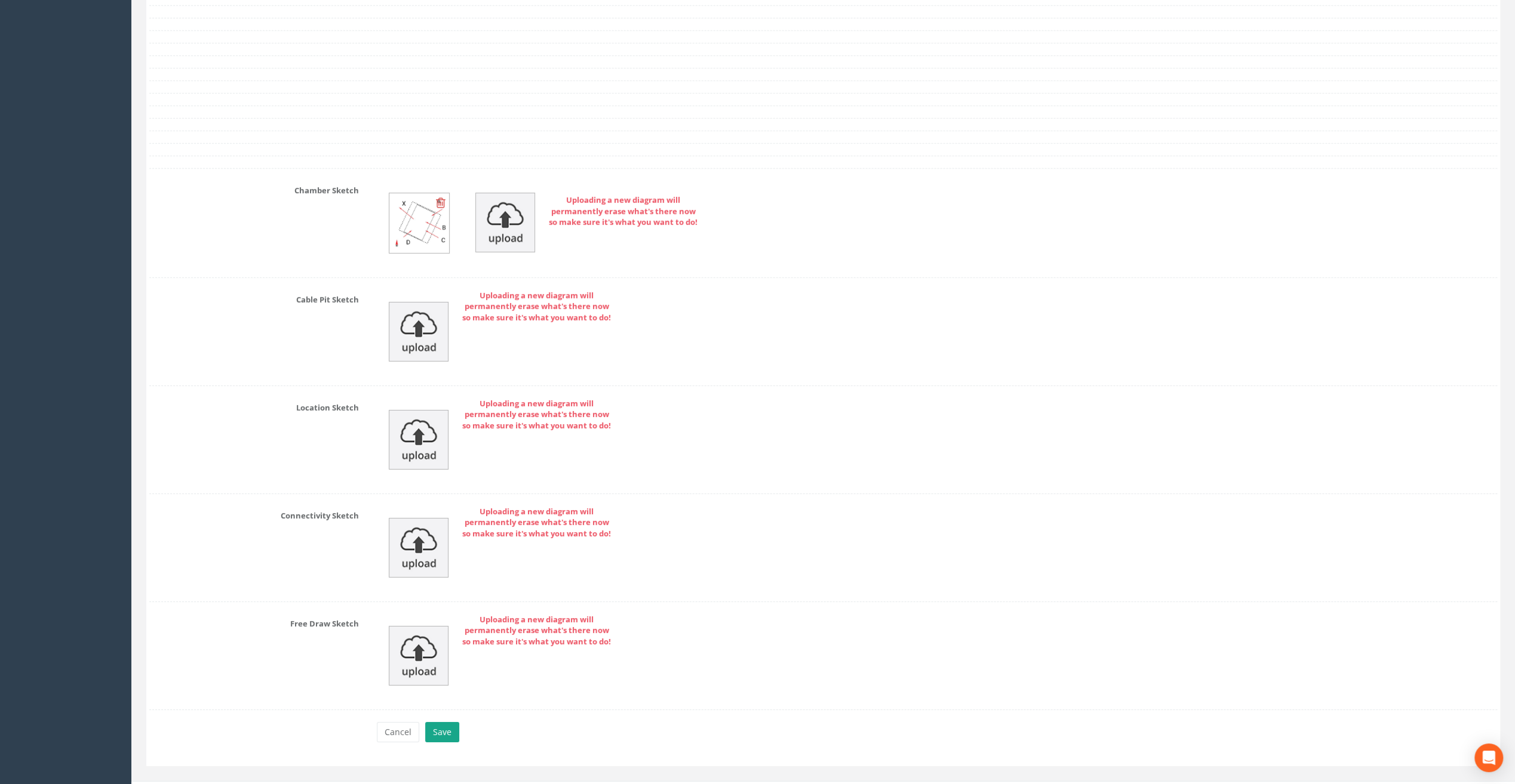
type input "0.55"
click at [445, 722] on button "Save" at bounding box center [442, 732] width 34 height 20
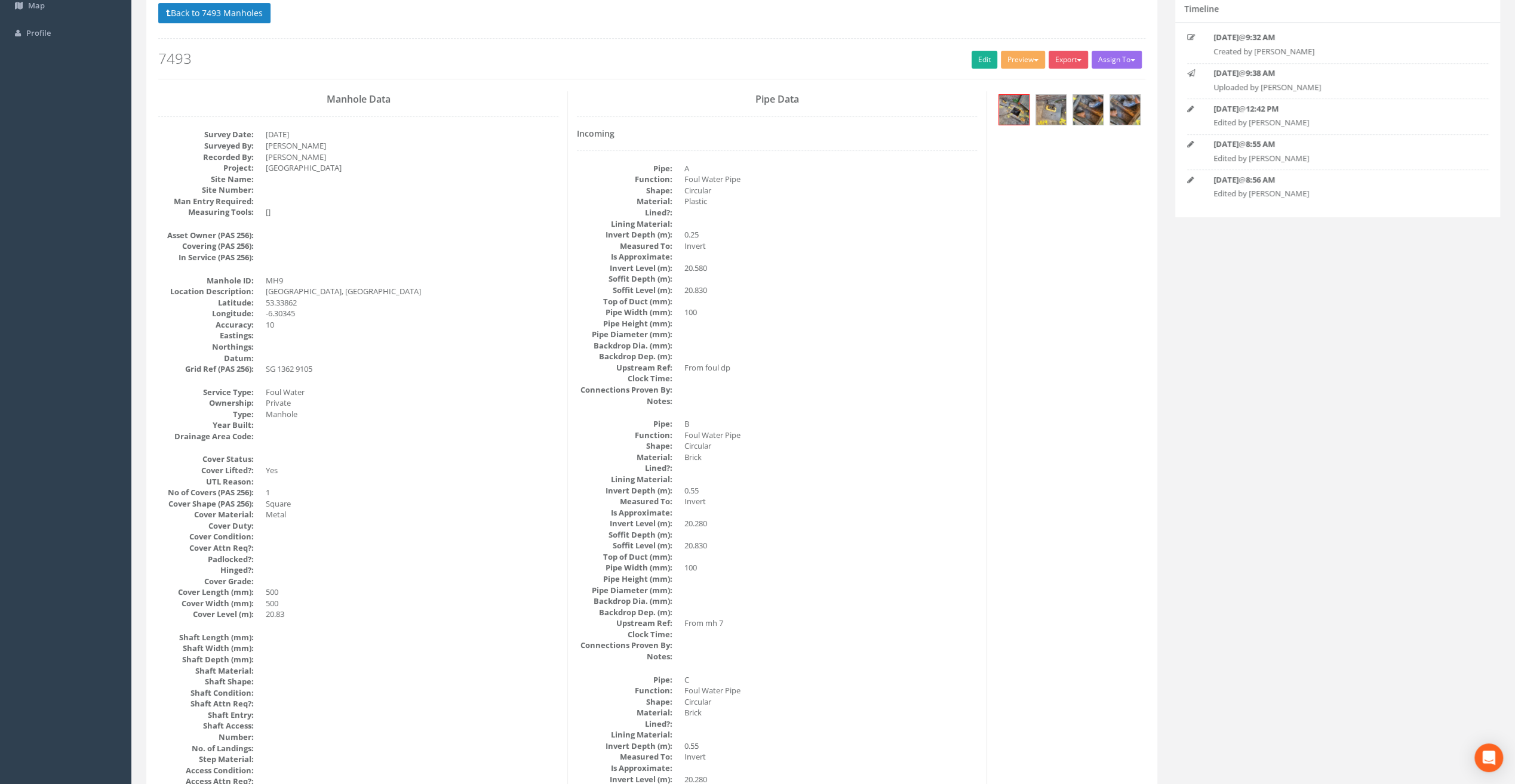
scroll to position [0, 0]
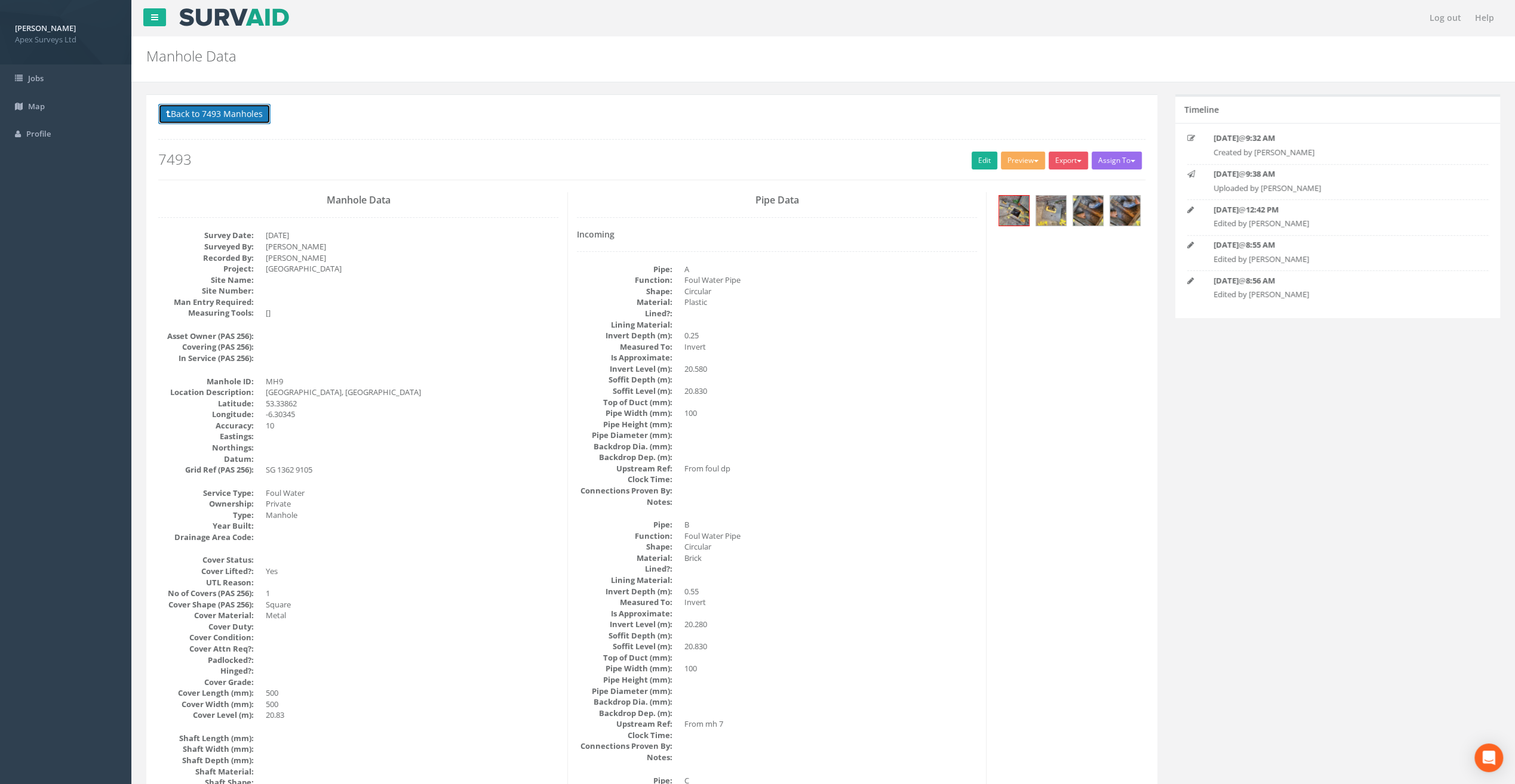
click at [199, 119] on button "Back to 7493 Manholes" at bounding box center [214, 113] width 112 height 20
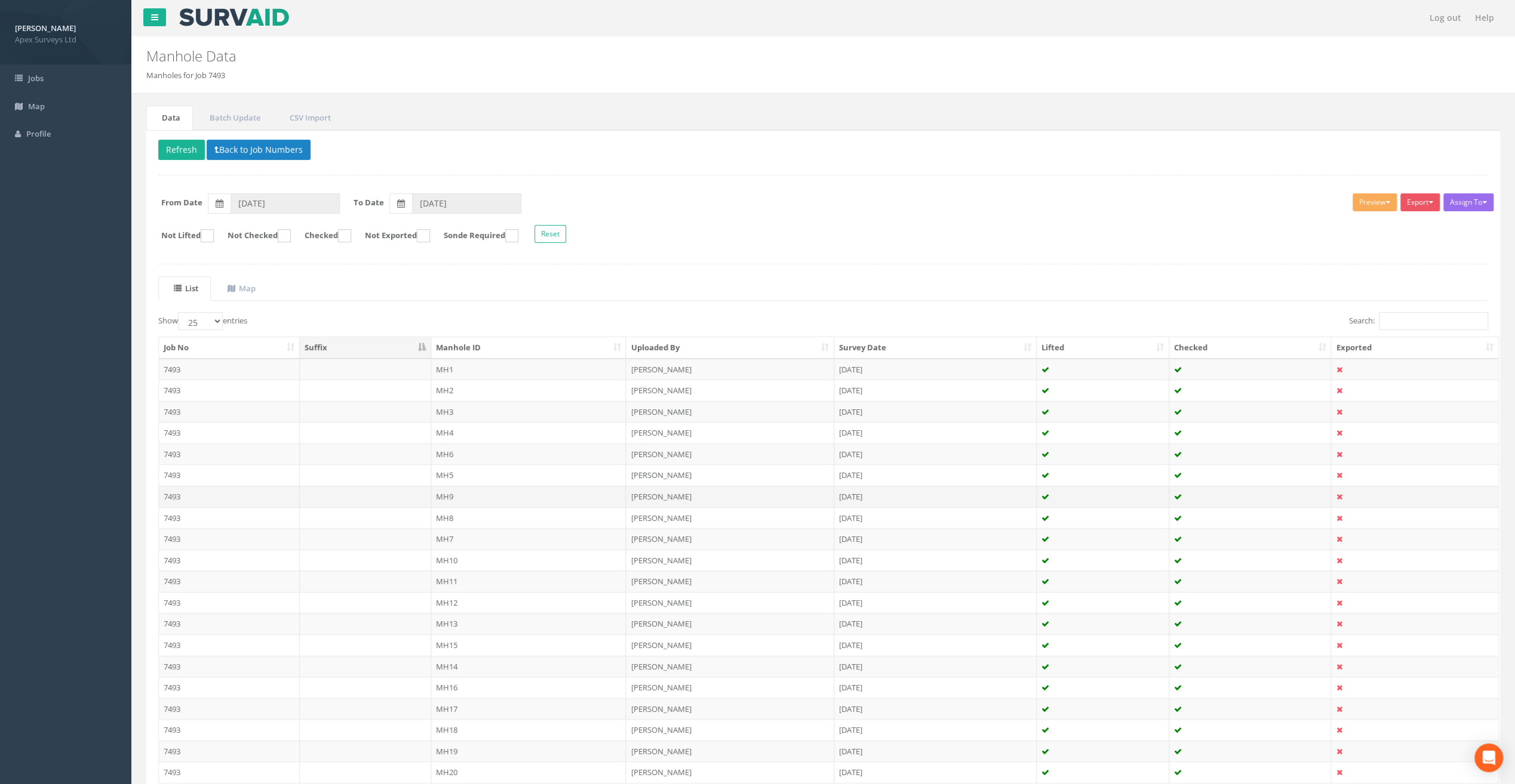
click at [450, 495] on td "MH9" at bounding box center [529, 496] width 195 height 22
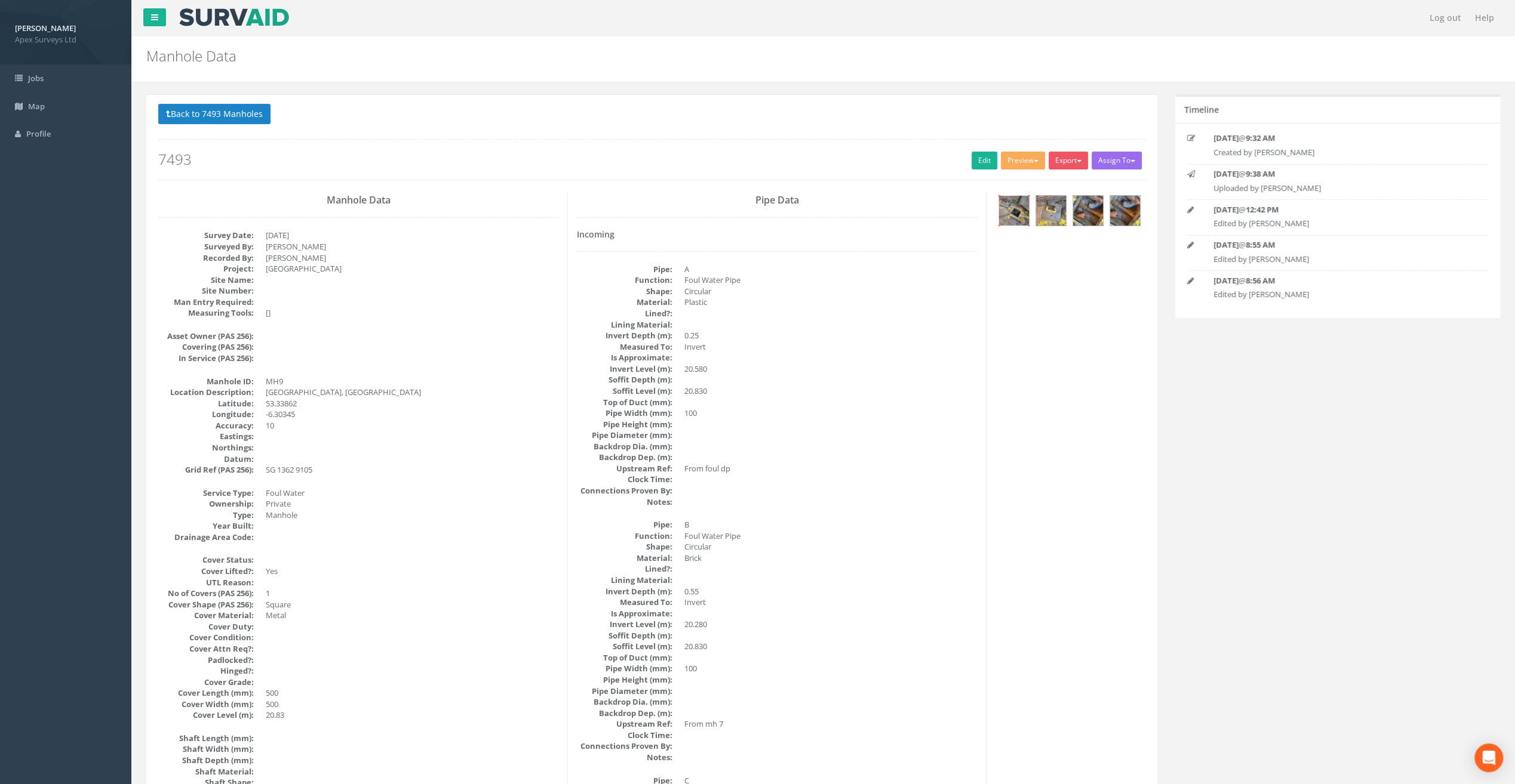
click at [1025, 203] on img at bounding box center [1013, 210] width 30 height 30
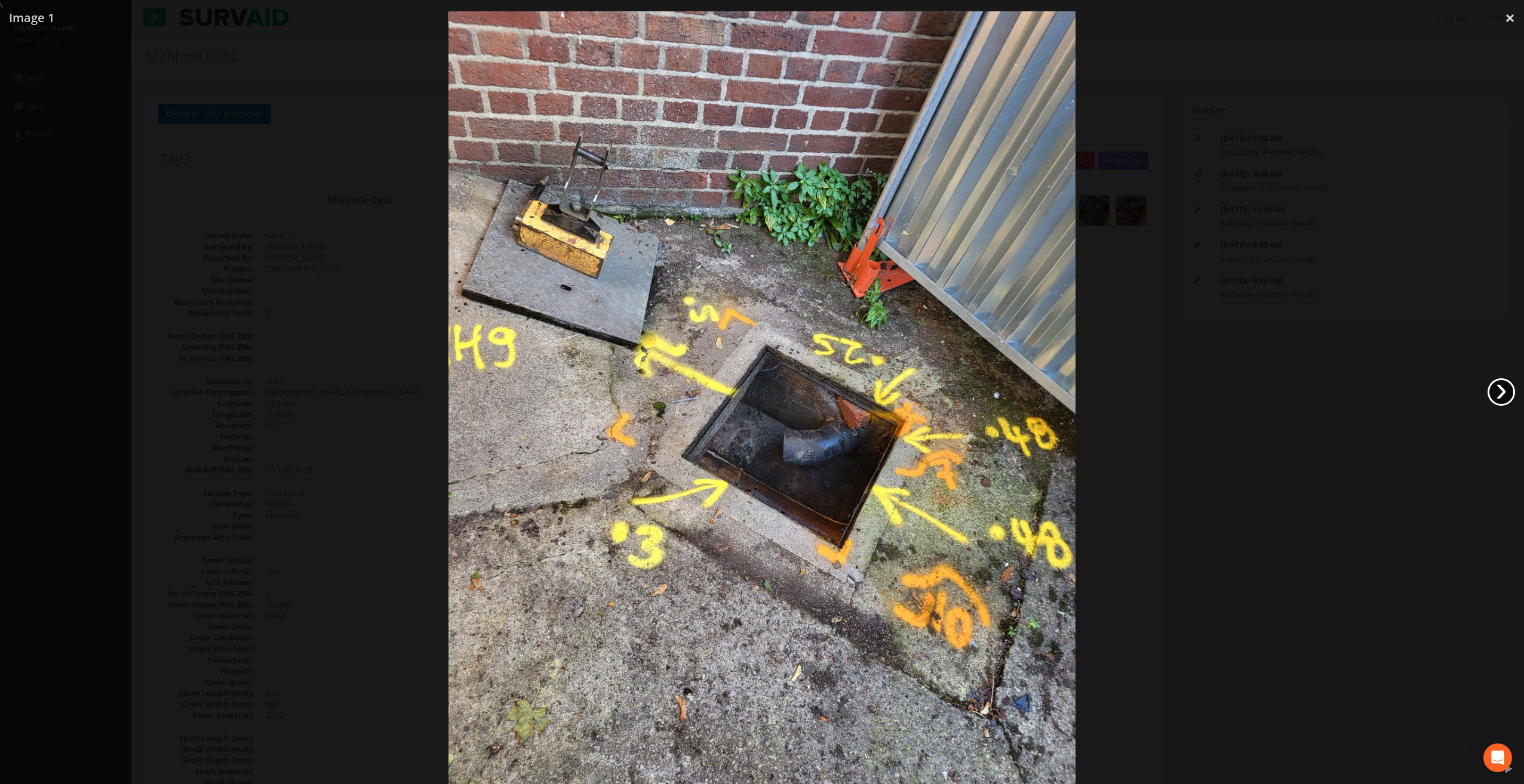
click at [1505, 395] on link "›" at bounding box center [1500, 391] width 27 height 27
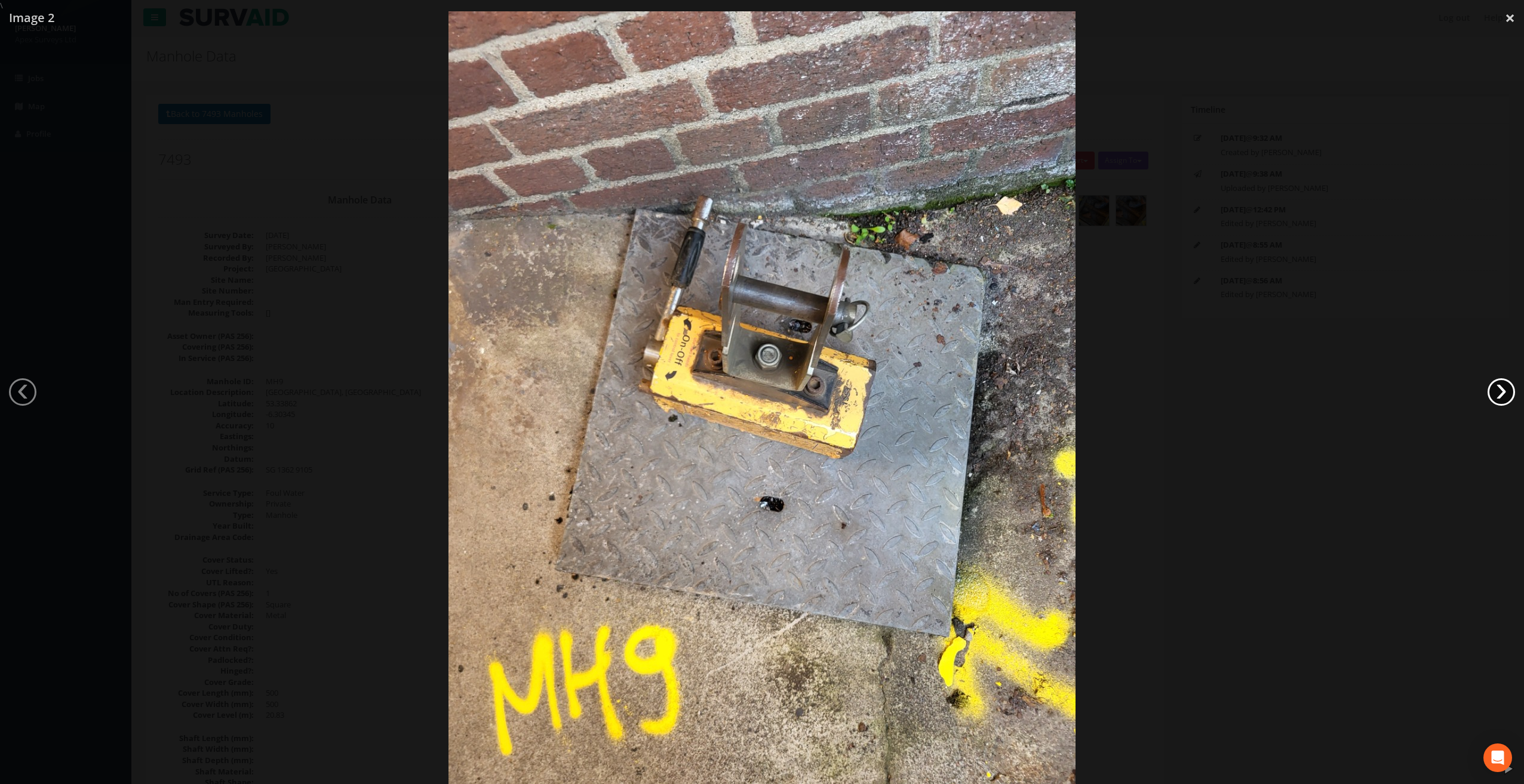
click at [1505, 395] on link "›" at bounding box center [1500, 391] width 27 height 27
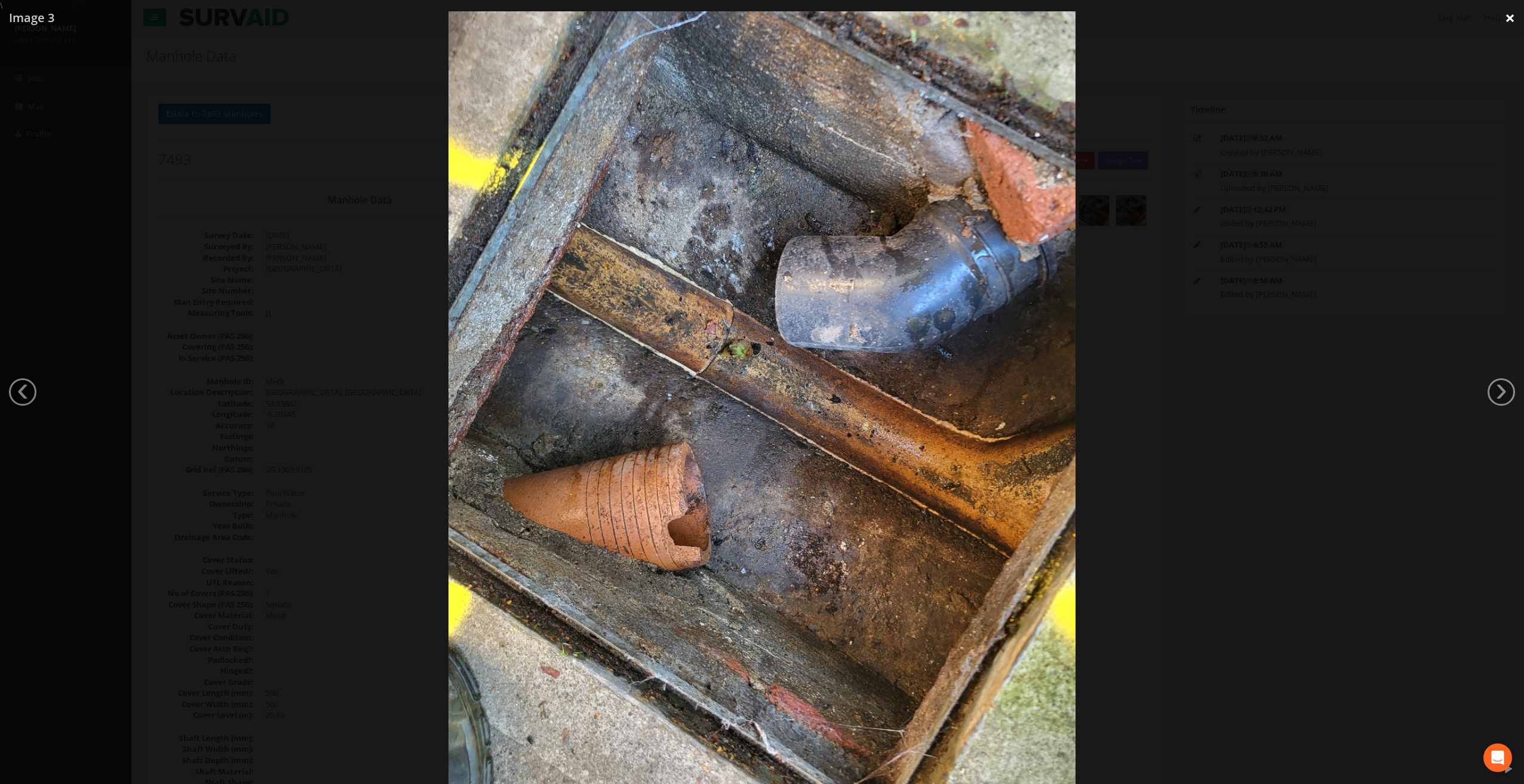
click at [1506, 17] on link "×" at bounding box center [1509, 17] width 28 height 36
